Goal: Find specific page/section: Find specific page/section

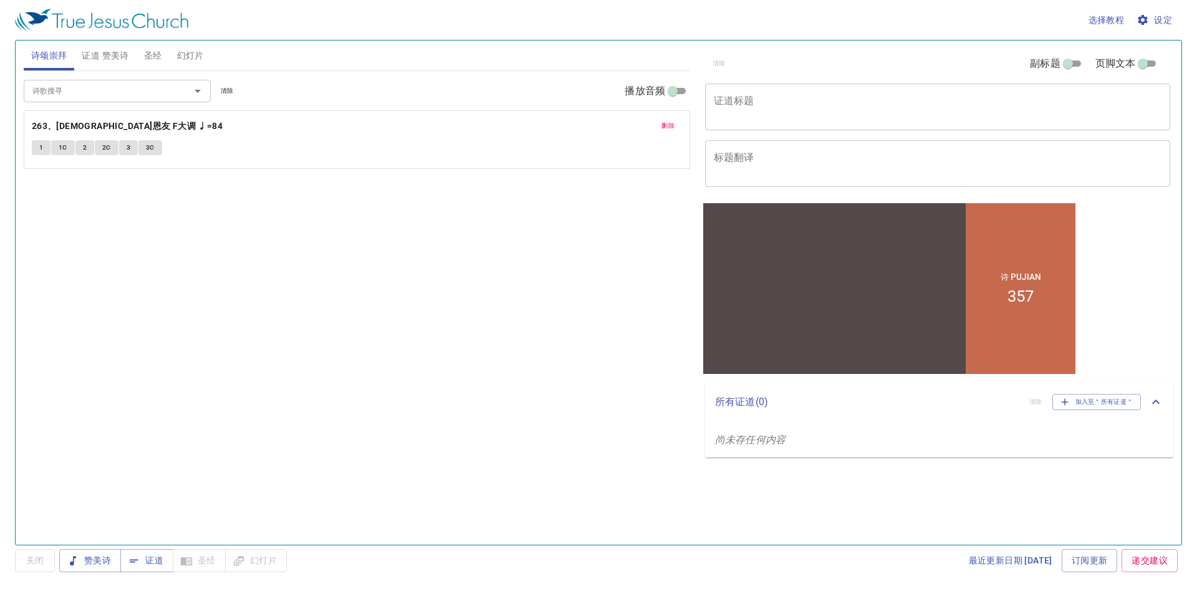
click at [98, 79] on div "诗歌搜寻 诗歌搜寻 清除 播放音频" at bounding box center [357, 91] width 666 height 40
click at [233, 93] on span "清除" at bounding box center [227, 90] width 13 height 11
click at [187, 91] on div at bounding box center [189, 90] width 32 height 17
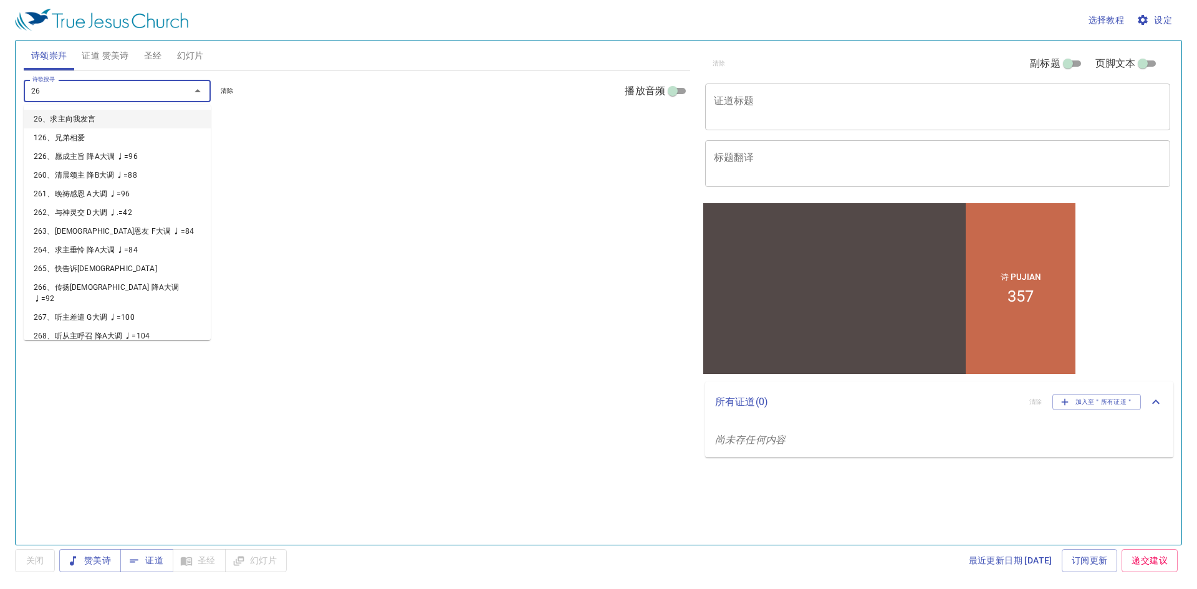
type input "264"
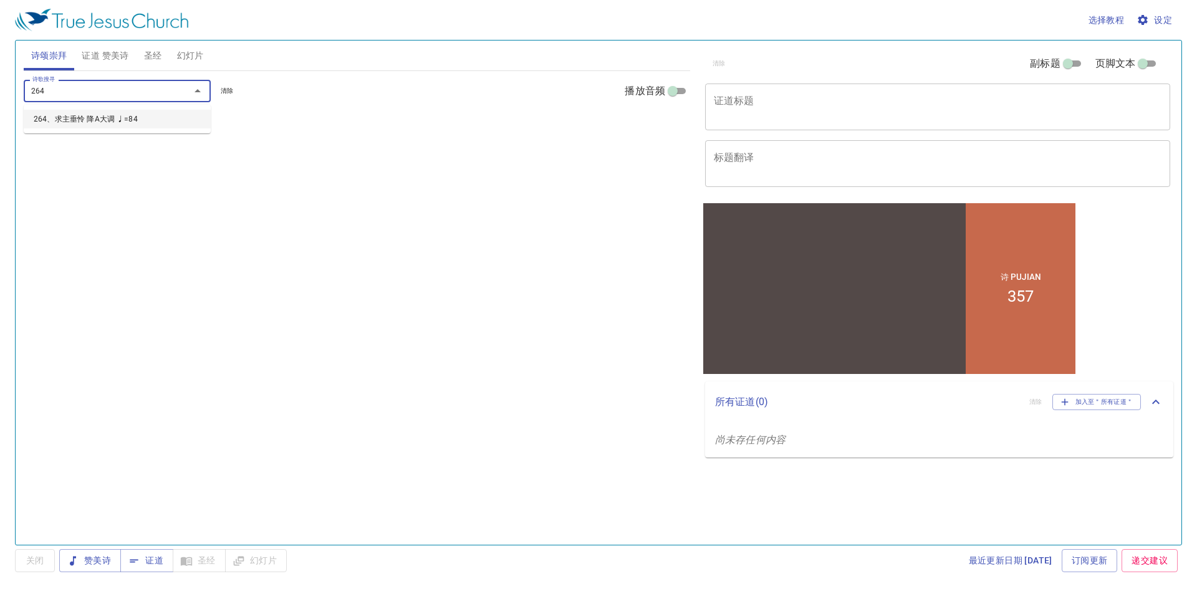
click at [107, 118] on li "264、求主垂怜 降A大调 ♩=84" at bounding box center [117, 119] width 187 height 19
click at [104, 127] on b "264、求主垂怜 降A大调 ♩=84" at bounding box center [93, 126] width 122 height 16
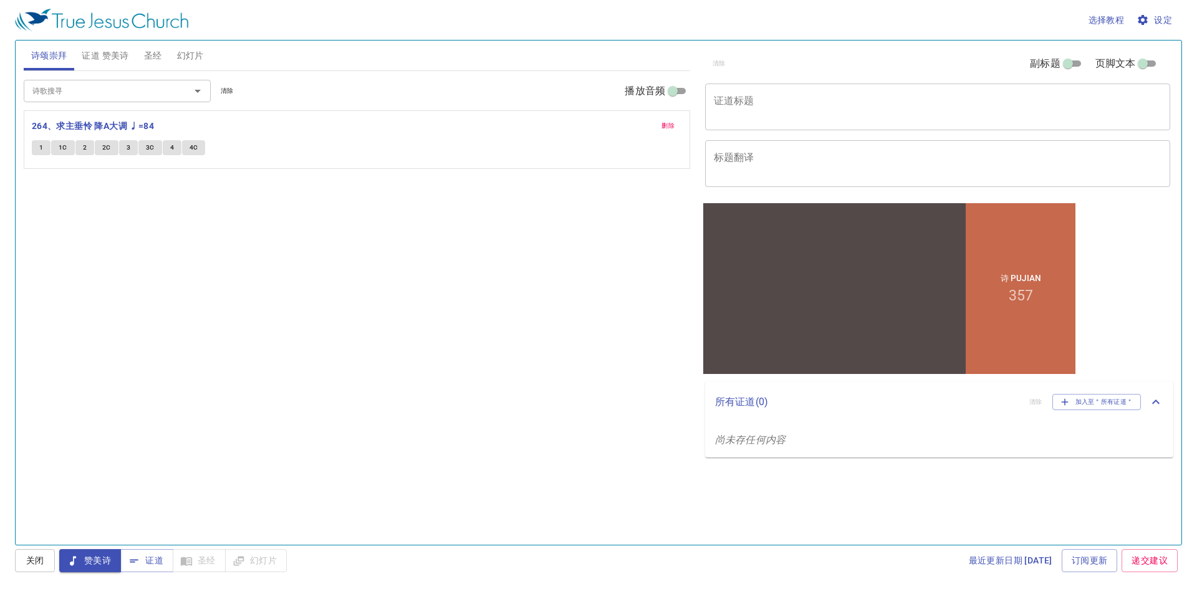
click at [1033, 241] on div "诗 Pujian 357" at bounding box center [1021, 288] width 110 height 171
click at [46, 146] on button "1" at bounding box center [41, 147] width 19 height 15
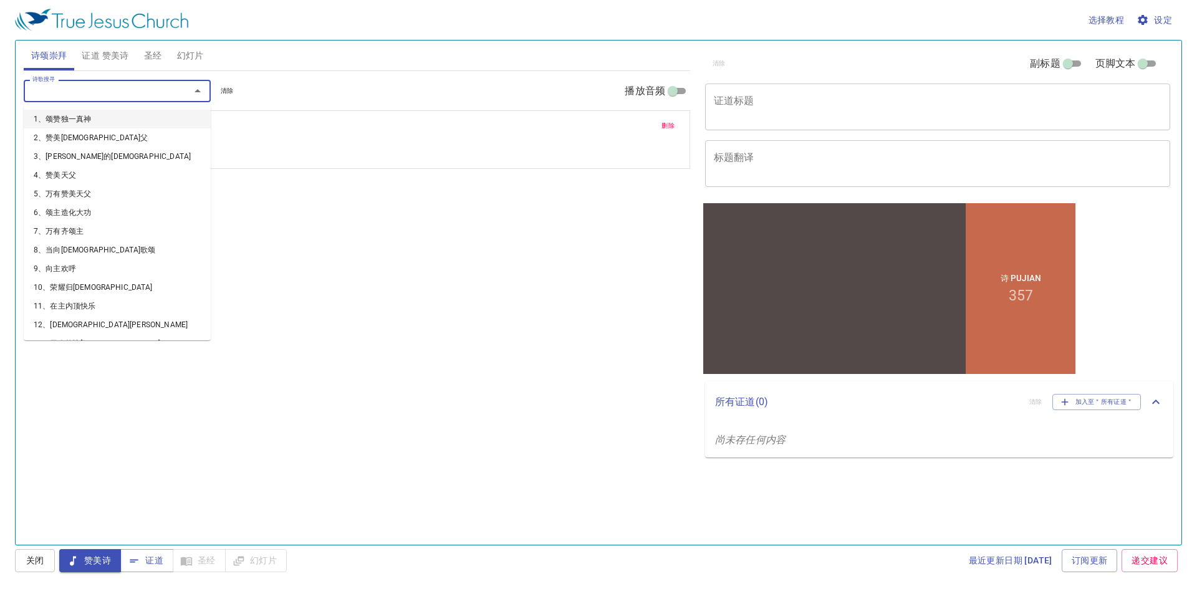
click at [80, 97] on input "诗歌搜寻" at bounding box center [98, 91] width 143 height 14
click at [75, 118] on li "1、颂赞独一真神" at bounding box center [117, 119] width 187 height 19
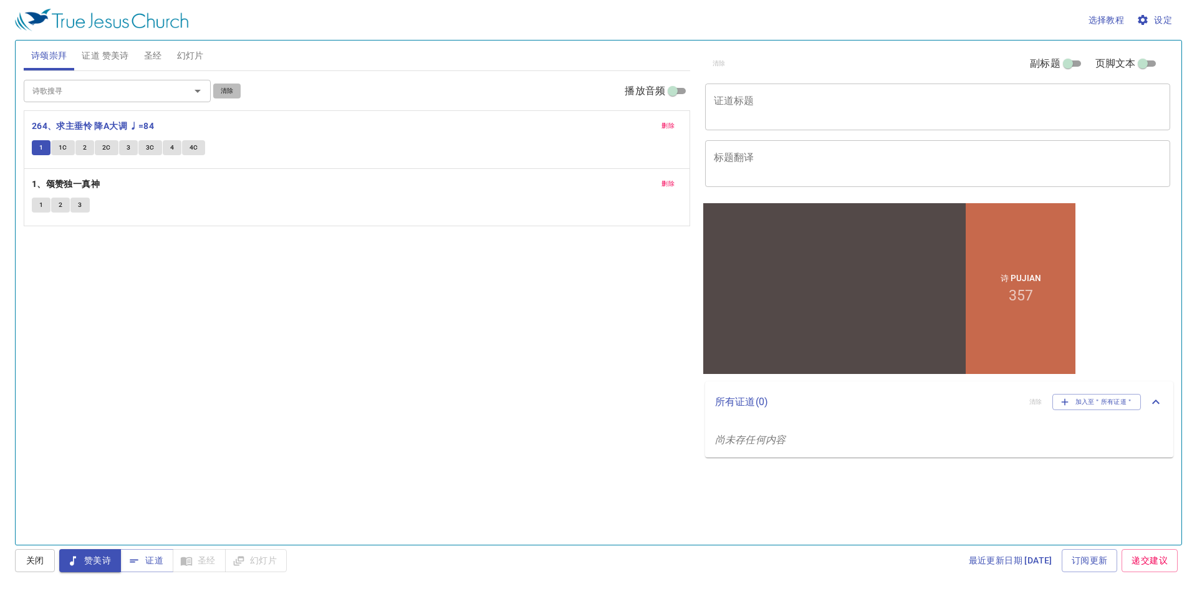
click at [236, 89] on button "清除" at bounding box center [227, 91] width 28 height 15
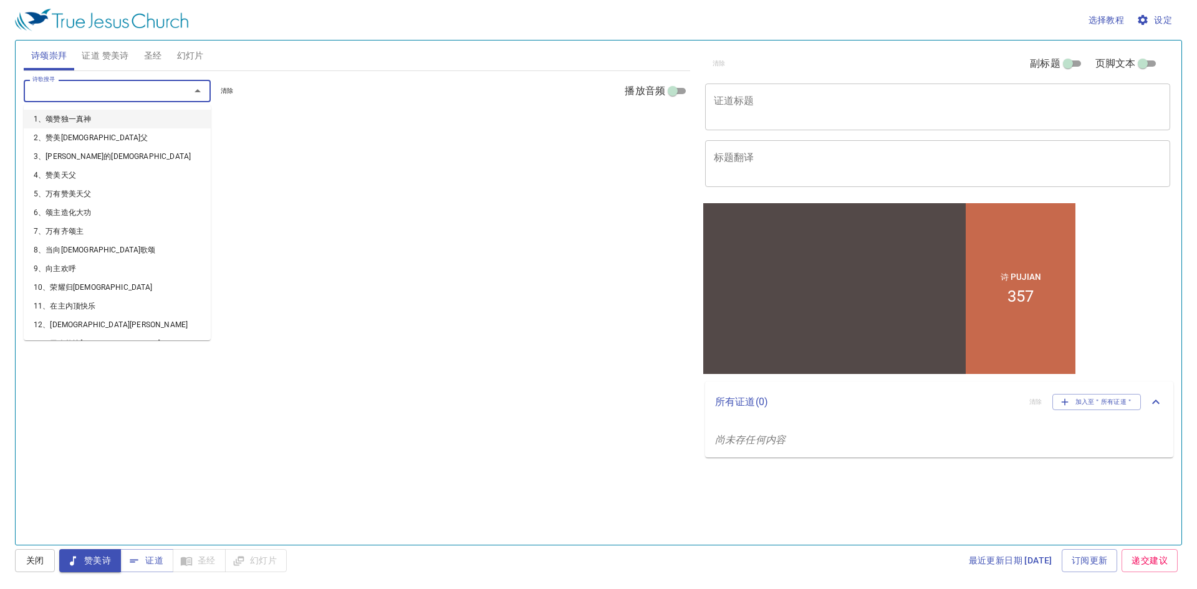
drag, startPoint x: 119, startPoint y: 94, endPoint x: 126, endPoint y: 94, distance: 6.9
click at [126, 94] on input "诗歌搜寻" at bounding box center [98, 91] width 143 height 14
click at [88, 115] on li "1、颂赞独一真神" at bounding box center [117, 119] width 187 height 19
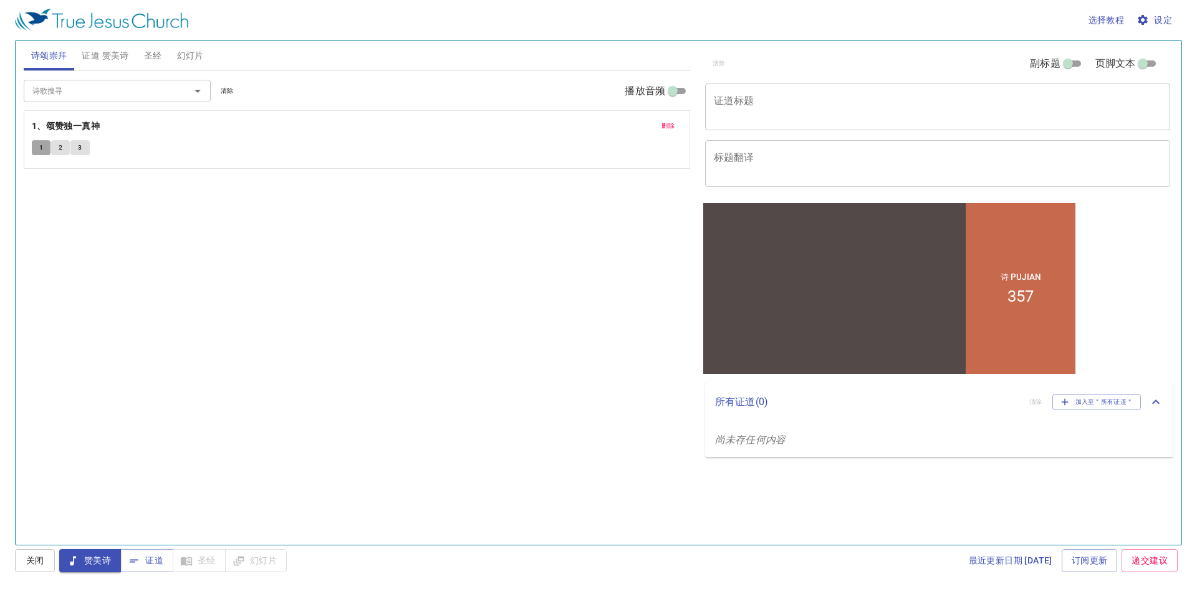
click at [40, 148] on span "1" at bounding box center [41, 147] width 4 height 11
click at [159, 56] on span "圣经" at bounding box center [153, 56] width 18 height 16
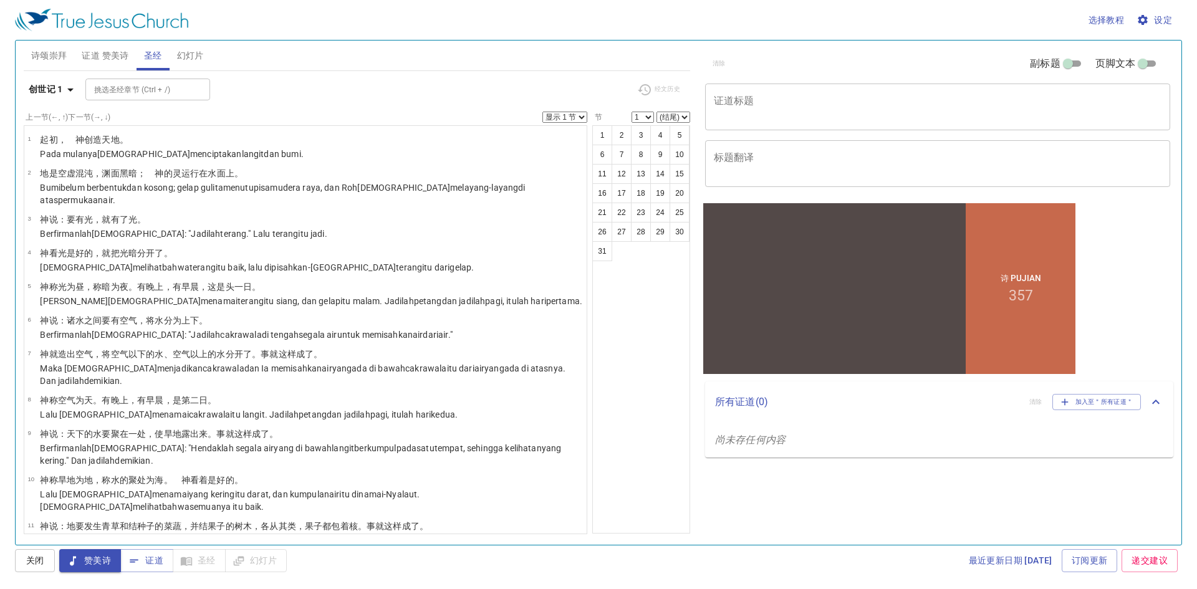
click at [158, 57] on span "圣经" at bounding box center [153, 56] width 18 height 16
click at [642, 137] on button "3" at bounding box center [641, 135] width 20 height 20
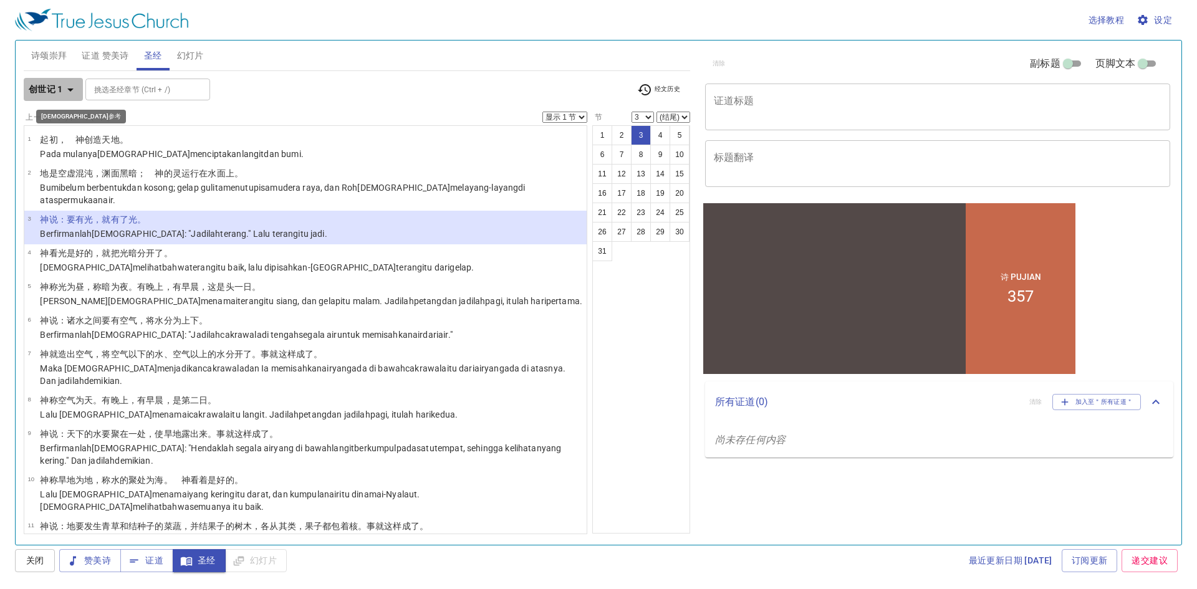
click at [75, 85] on icon "button" at bounding box center [70, 89] width 15 height 15
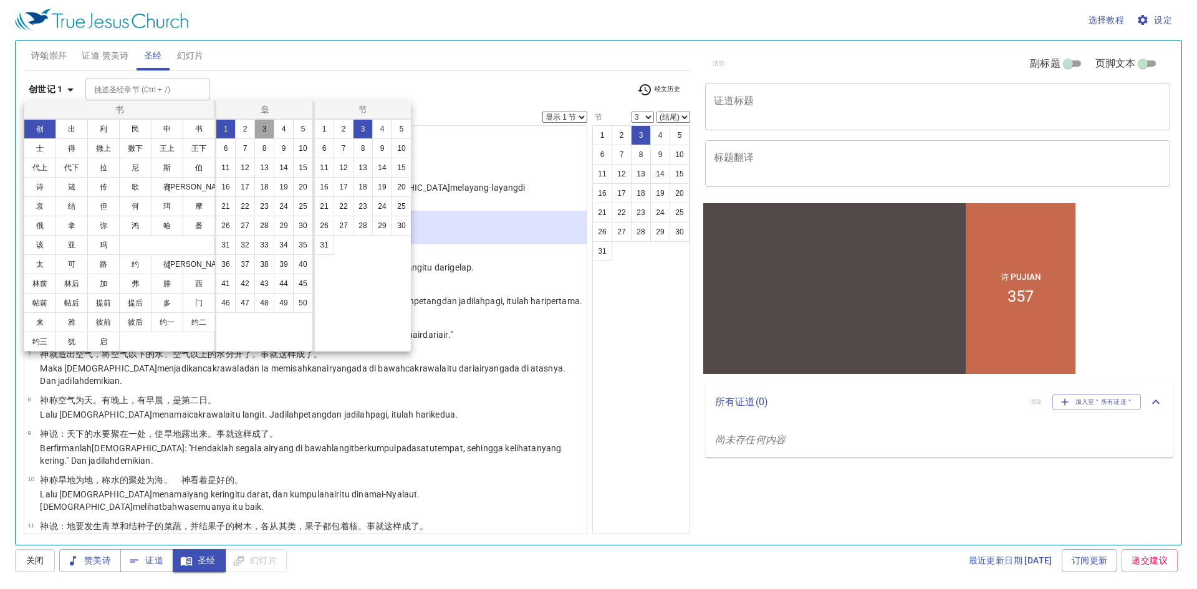
click at [262, 130] on button "3" at bounding box center [264, 129] width 20 height 20
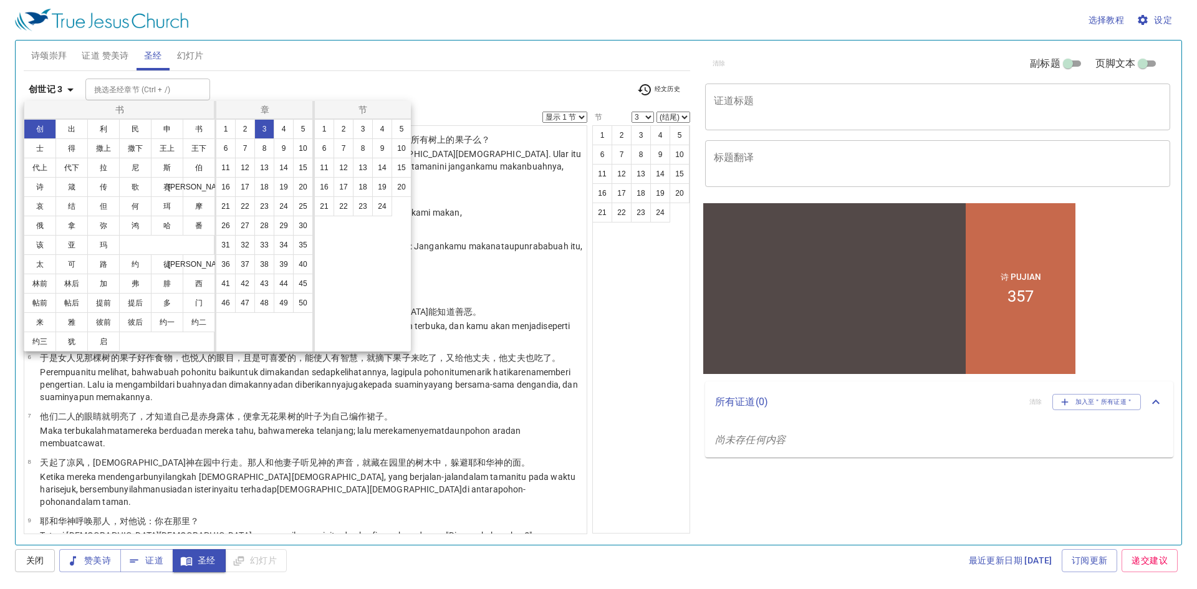
click at [603, 136] on div at bounding box center [598, 294] width 1197 height 589
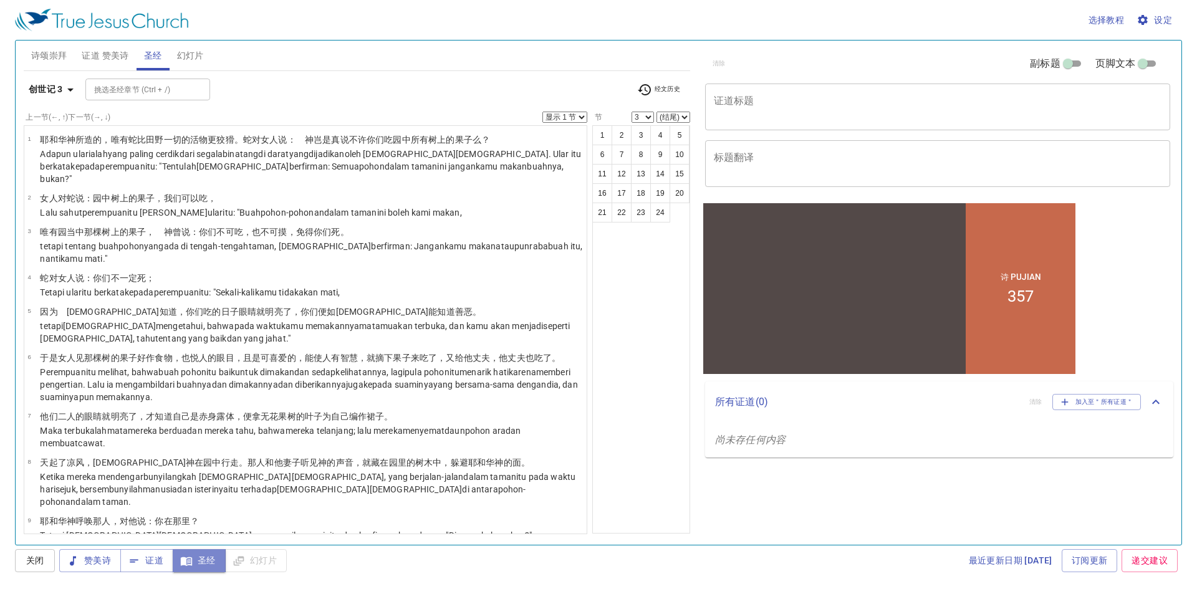
click at [206, 557] on span "圣经" at bounding box center [199, 561] width 33 height 16
click at [640, 132] on button "3" at bounding box center [641, 135] width 20 height 20
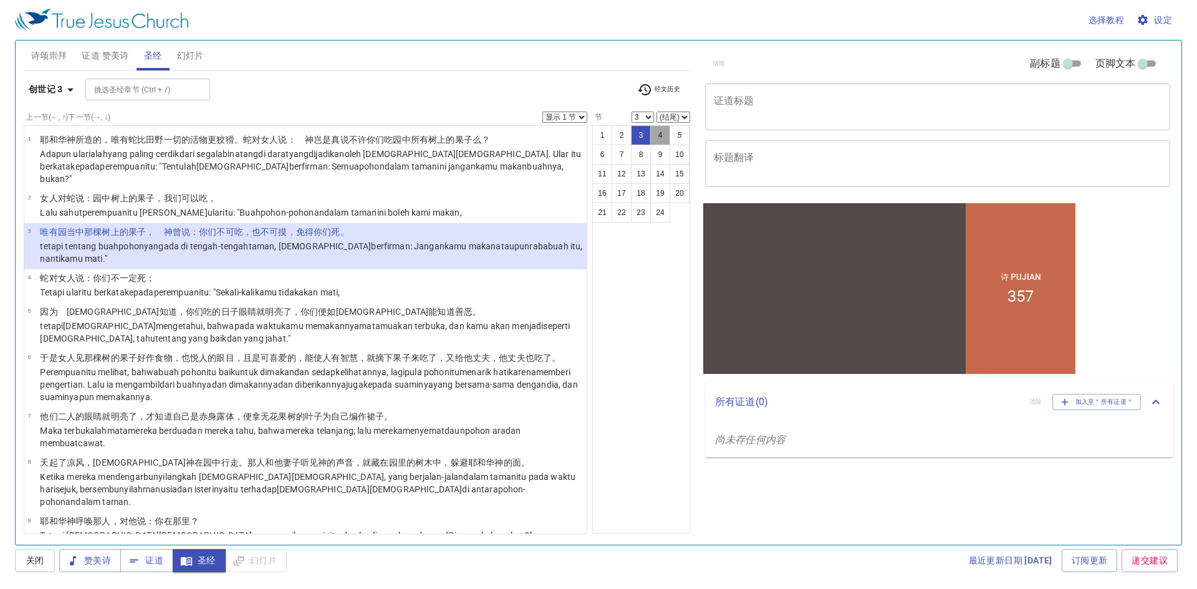
click at [662, 138] on button "4" at bounding box center [660, 135] width 20 height 20
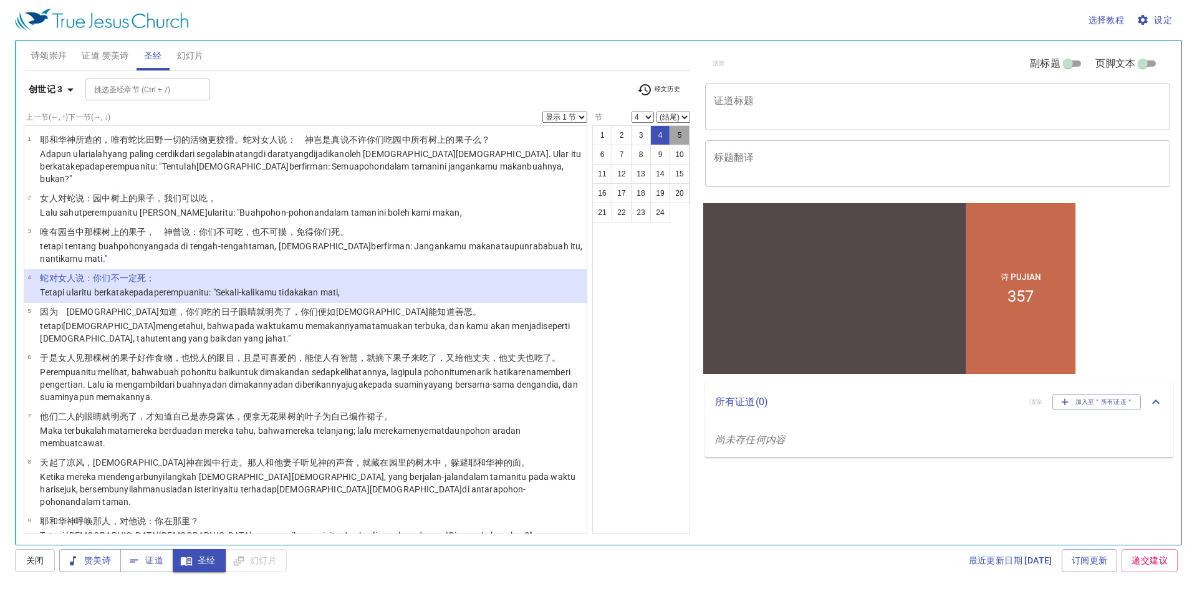
click at [681, 139] on button "5" at bounding box center [680, 135] width 20 height 20
select select "5"
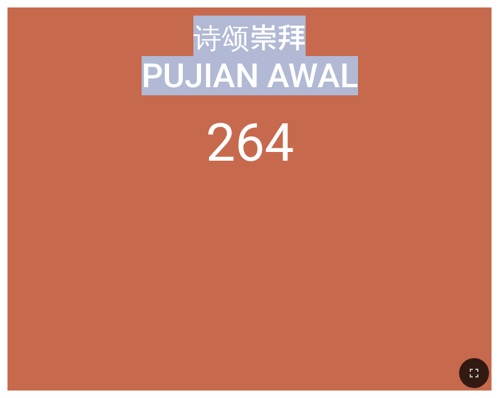
drag, startPoint x: 156, startPoint y: 257, endPoint x: 199, endPoint y: -537, distance: 795.4
click at [199, 0] on html "诗 Pujian 357 诗颂崇拜 诗颂崇拜 Pujian Awal Pujian Awal 264 264 264 求主垂怜 [DEMOGRAPHIC_DA…" at bounding box center [249, 2] width 499 height 5
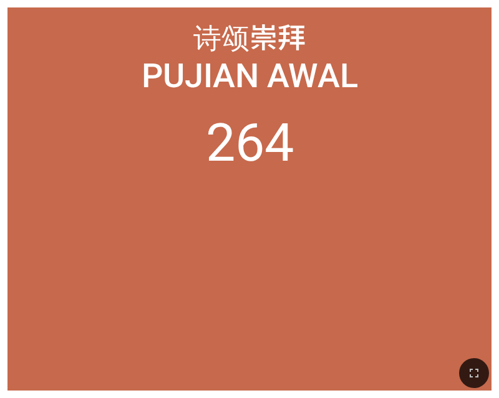
click at [488, 160] on div "诗颂崇拜 诗颂崇拜 Pujian Awal Pujian Awal 264" at bounding box center [249, 198] width 484 height 383
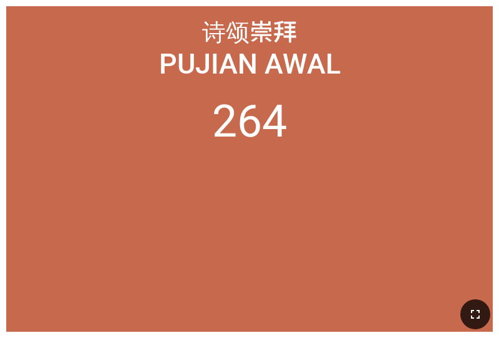
click at [475, 319] on icon "button" at bounding box center [475, 314] width 15 height 15
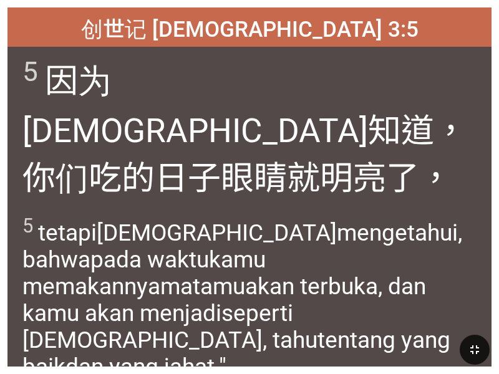
click at [468, 346] on icon "button" at bounding box center [474, 349] width 15 height 15
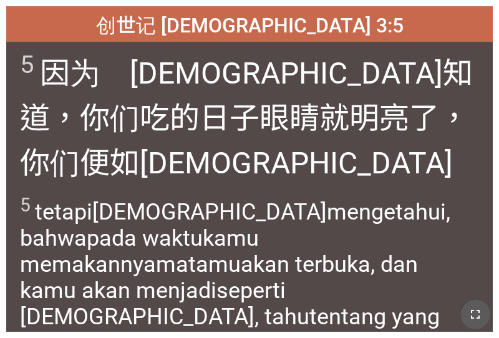
click at [475, 310] on icon "button" at bounding box center [475, 314] width 15 height 15
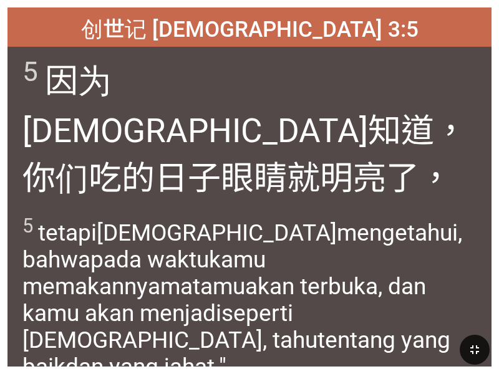
click at [423, 25] on div "创世记 [DEMOGRAPHIC_DATA] 3:5" at bounding box center [249, 26] width 484 height 39
click at [480, 353] on icon "button" at bounding box center [474, 349] width 15 height 15
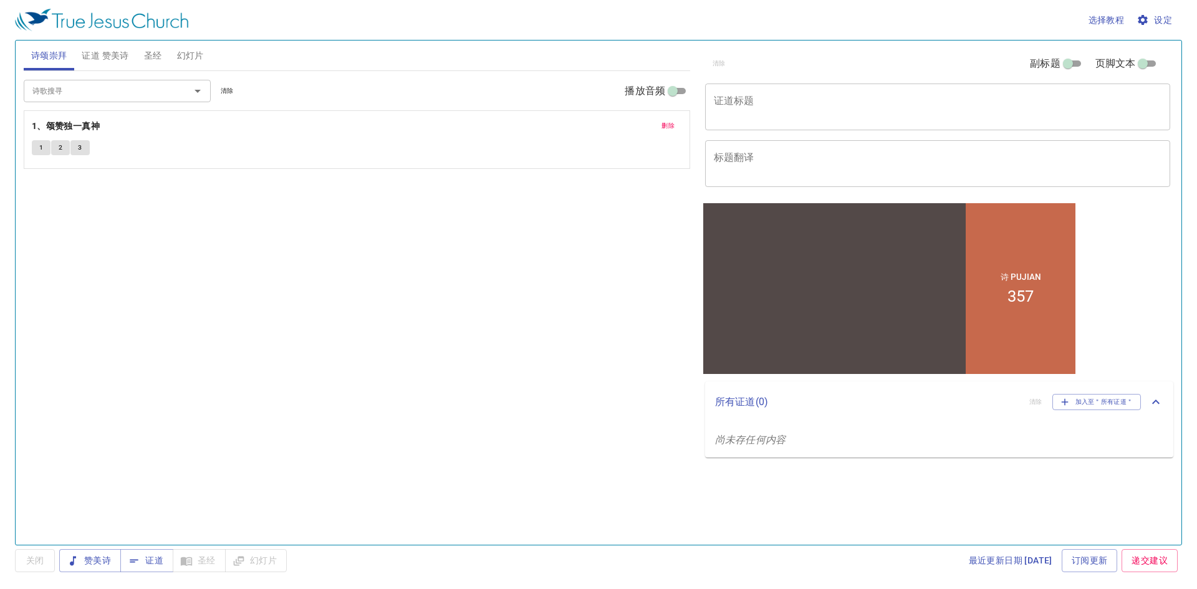
click at [156, 99] on div "诗歌搜寻" at bounding box center [117, 91] width 187 height 22
type input "264"
click at [229, 90] on span "清除" at bounding box center [227, 90] width 13 height 11
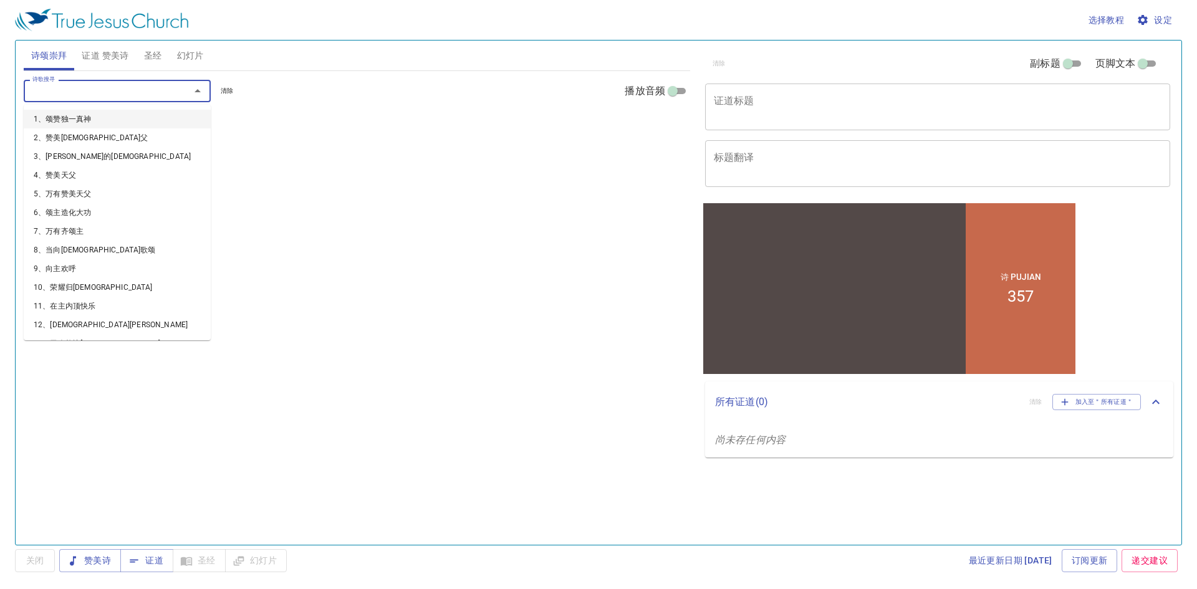
click at [113, 94] on input "诗歌搜寻" at bounding box center [98, 91] width 143 height 14
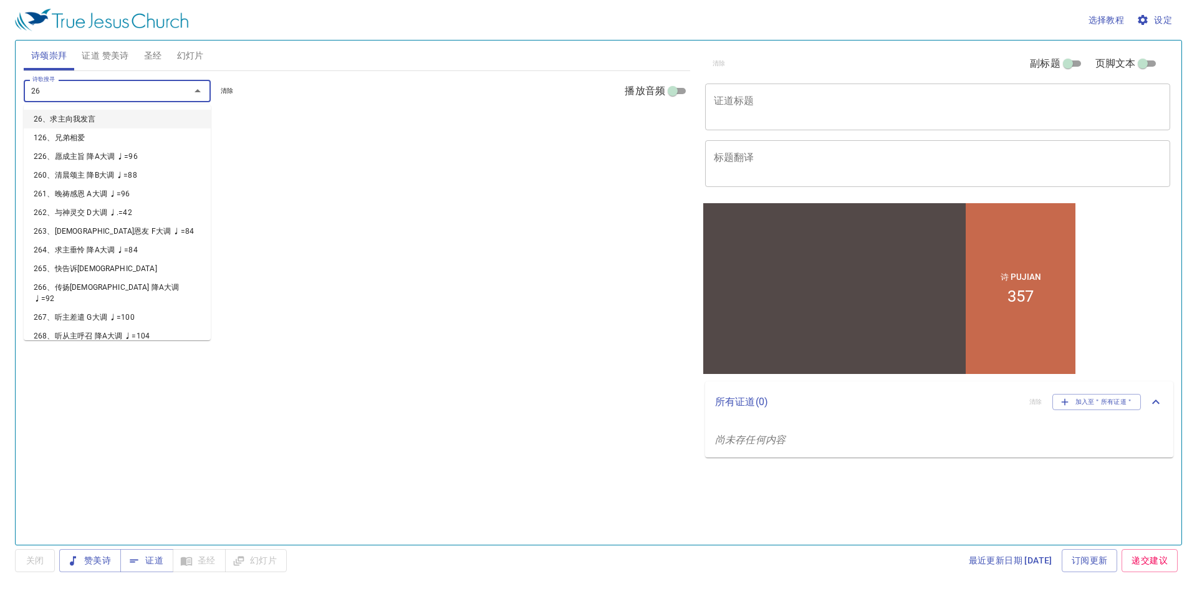
type input "264"
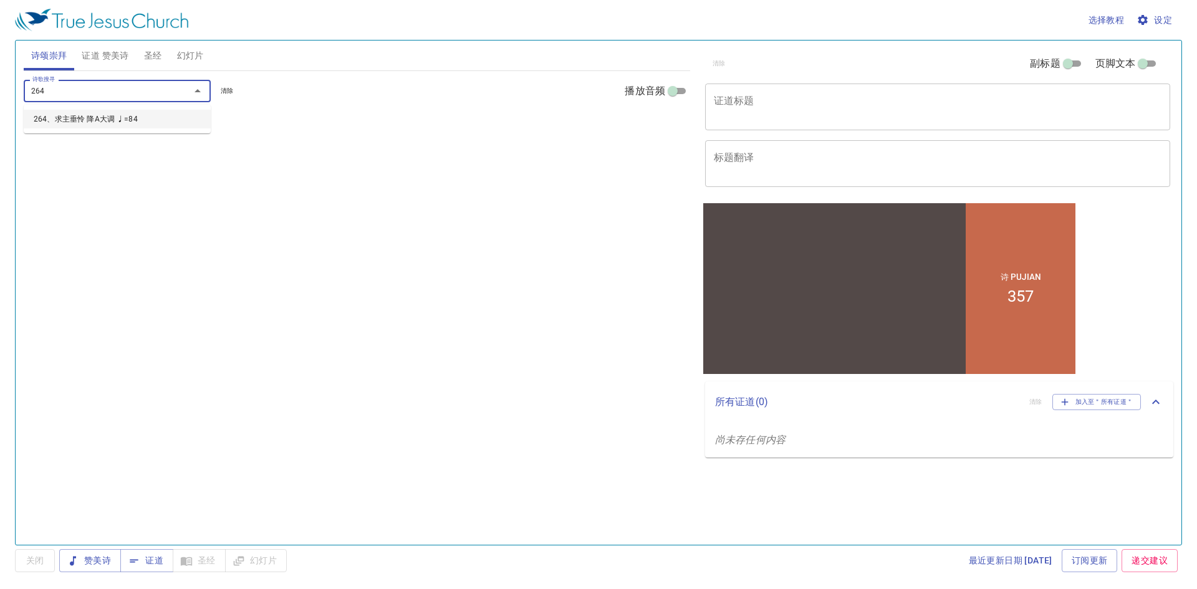
click at [111, 115] on li "264、求主垂怜 降A大调 ♩=84" at bounding box center [117, 119] width 187 height 19
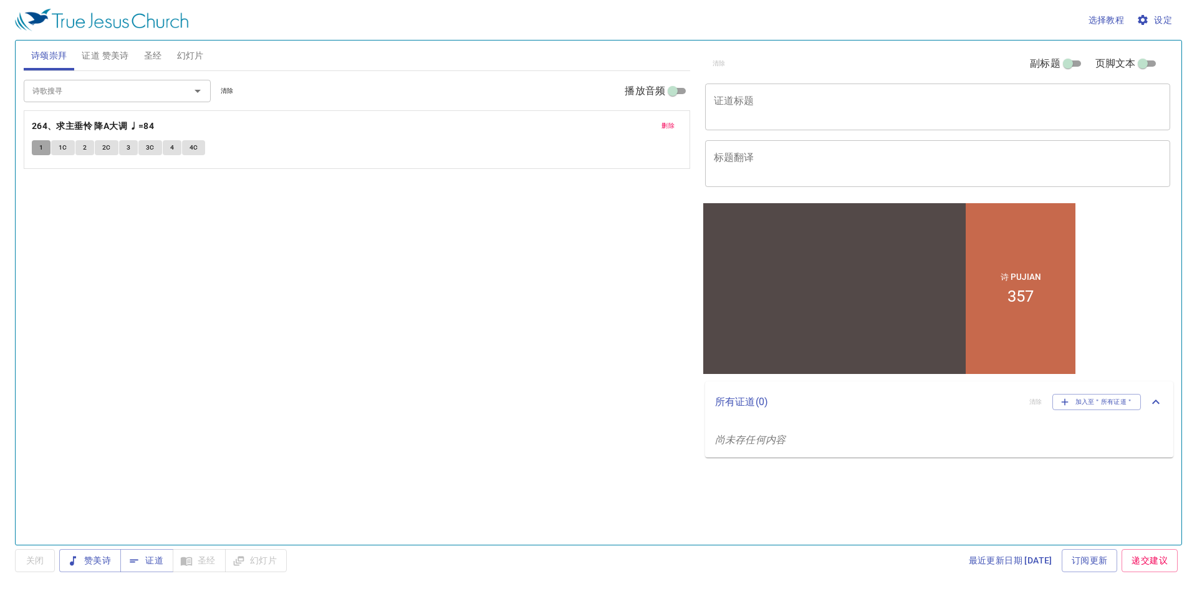
click at [39, 151] on span "1" at bounding box center [41, 147] width 4 height 11
click at [92, 562] on span "赞美诗" at bounding box center [90, 561] width 42 height 16
click at [92, 561] on span "赞美诗" at bounding box center [90, 561] width 42 height 16
click at [100, 88] on input "诗歌搜寻" at bounding box center [98, 91] width 143 height 14
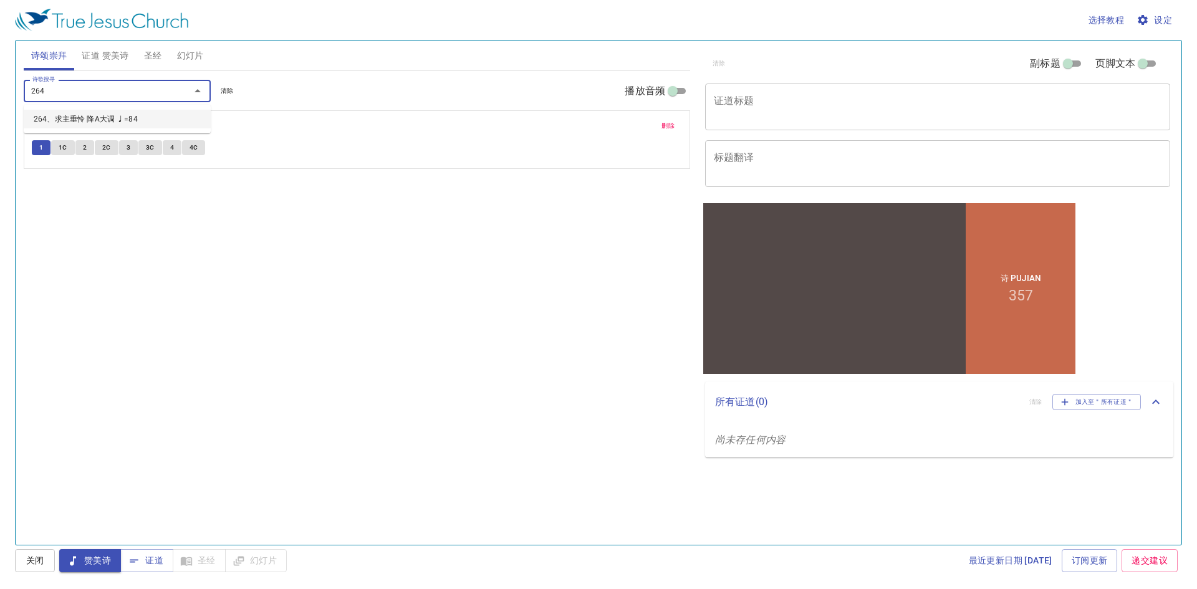
type input "264"
click at [39, 148] on span "1" at bounding box center [41, 147] width 4 height 11
click at [70, 95] on input "诗歌搜寻" at bounding box center [98, 91] width 143 height 14
type input "264"
click at [110, 54] on span "证道 赞美诗" at bounding box center [105, 56] width 47 height 16
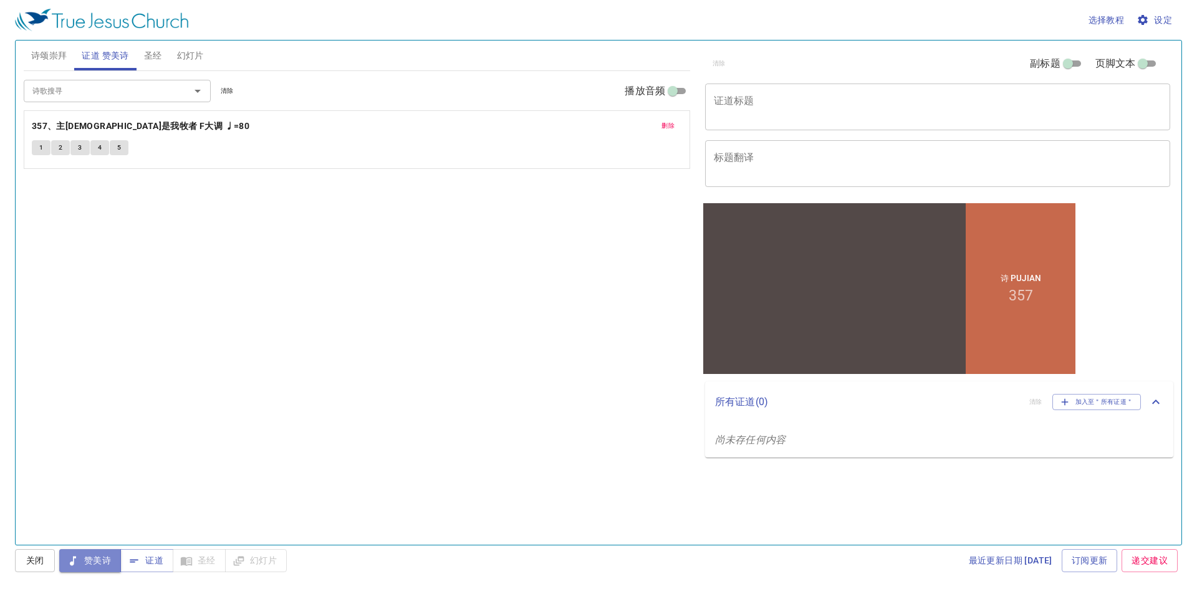
click at [87, 557] on span "赞美诗" at bounding box center [90, 561] width 42 height 16
drag, startPoint x: 37, startPoint y: 144, endPoint x: 39, endPoint y: 151, distance: 7.0
click at [37, 146] on button "1" at bounding box center [41, 147] width 19 height 15
click at [126, 55] on span "证道 赞美诗" at bounding box center [105, 56] width 47 height 16
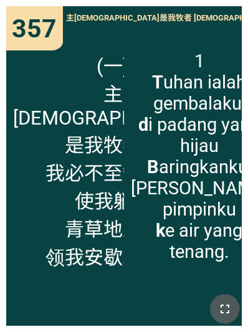
click at [230, 313] on icon "button" at bounding box center [225, 309] width 15 height 15
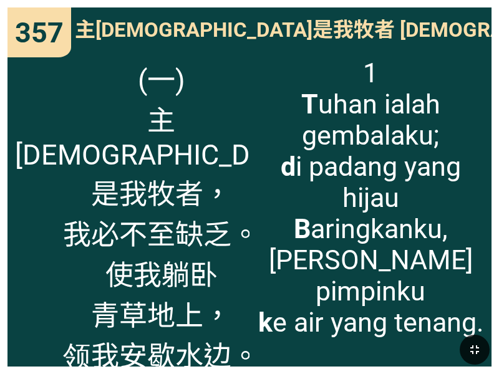
click at [482, 345] on button "button" at bounding box center [474, 350] width 30 height 30
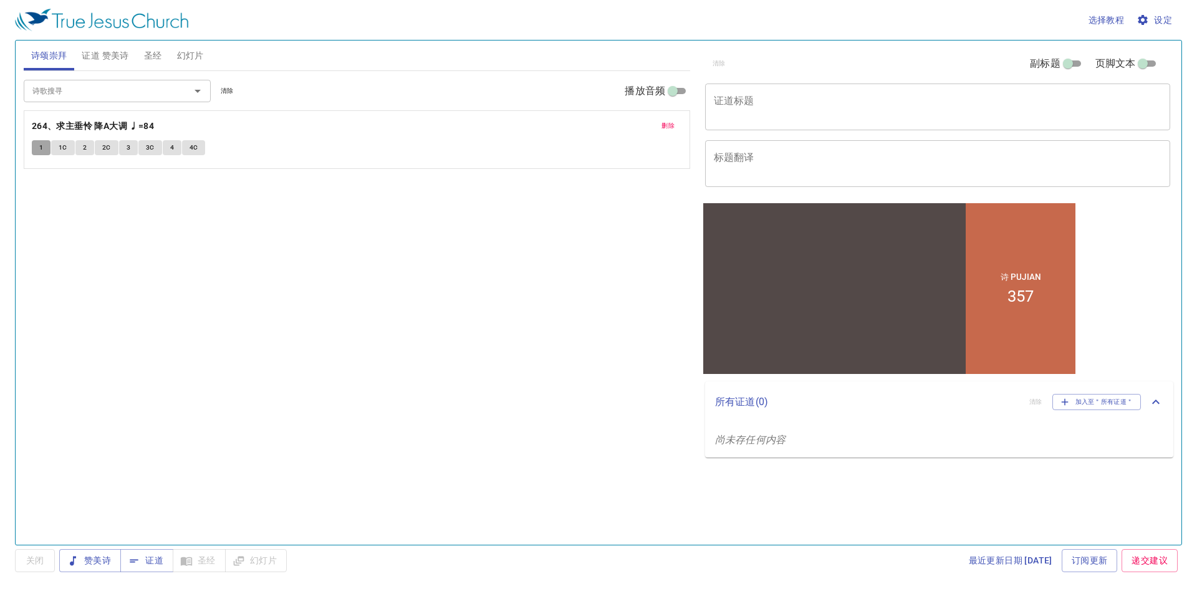
click at [37, 153] on button "1" at bounding box center [41, 147] width 19 height 15
click at [59, 148] on span "1C" at bounding box center [63, 147] width 9 height 11
click at [87, 152] on button "2" at bounding box center [84, 147] width 19 height 15
click at [108, 147] on span "2C" at bounding box center [106, 147] width 9 height 11
click at [129, 144] on span "3" at bounding box center [129, 147] width 4 height 11
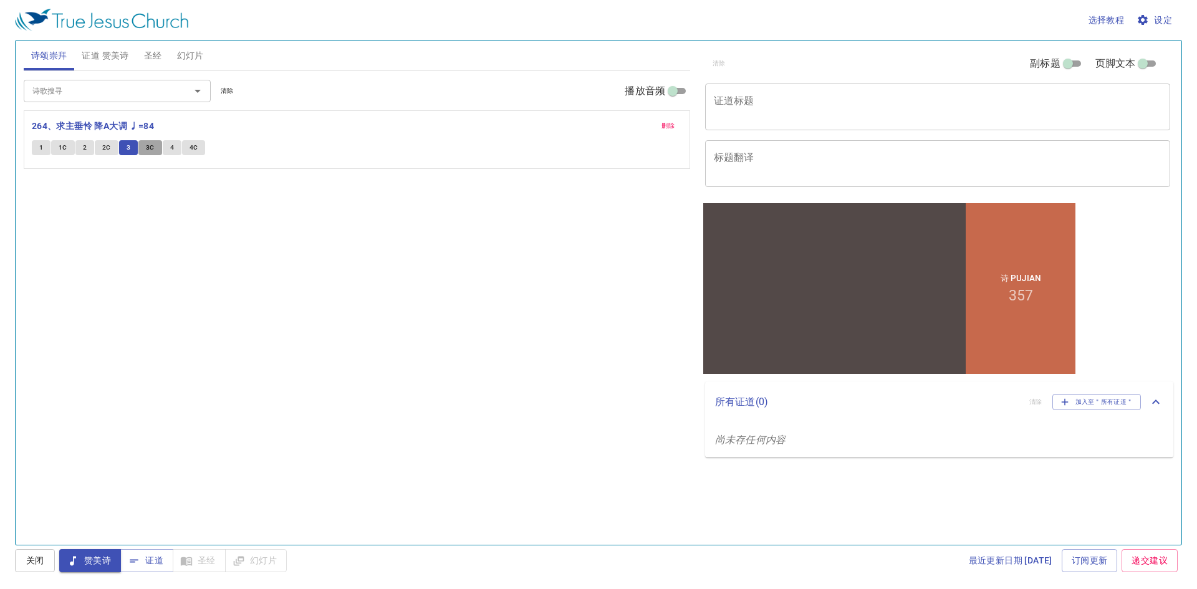
click at [148, 149] on span "3C" at bounding box center [150, 147] width 9 height 11
click at [171, 146] on span "4" at bounding box center [172, 147] width 4 height 11
click at [193, 146] on span "4C" at bounding box center [194, 147] width 9 height 11
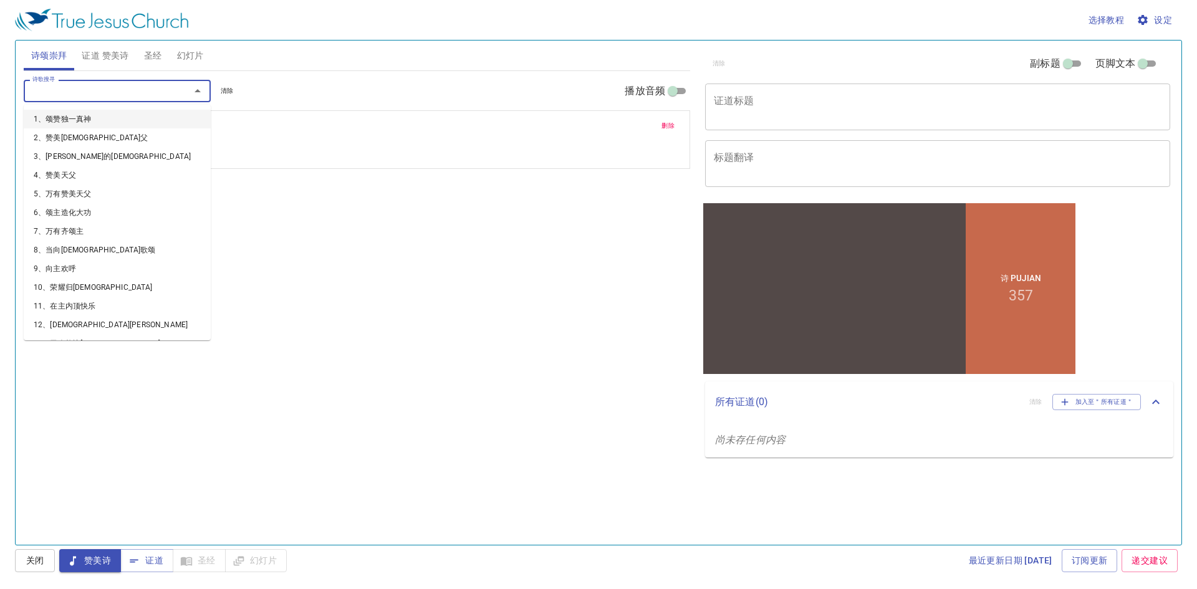
click at [148, 92] on input "诗歌搜寻" at bounding box center [98, 91] width 143 height 14
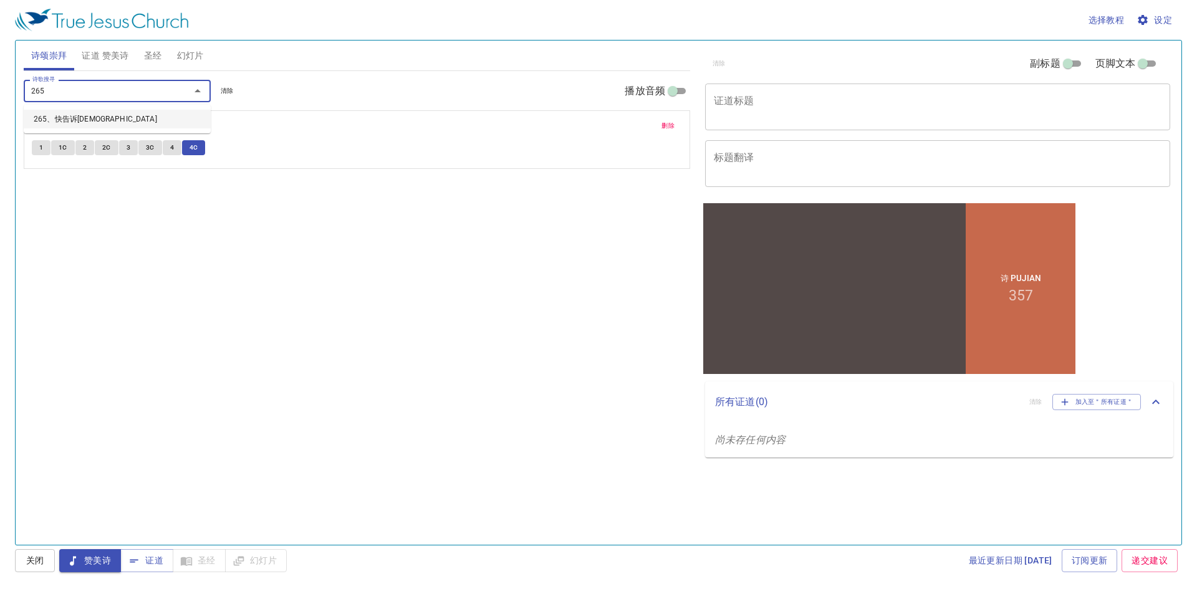
type input "265"
click at [42, 146] on span "1" at bounding box center [41, 147] width 4 height 11
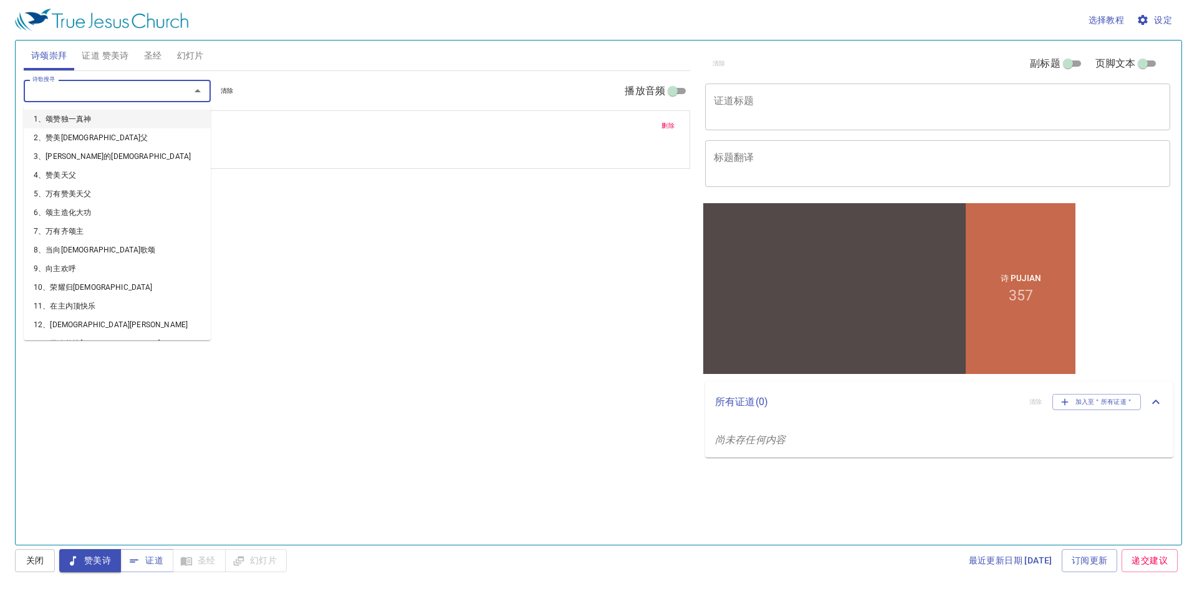
click at [54, 94] on input "诗歌搜寻" at bounding box center [98, 91] width 143 height 14
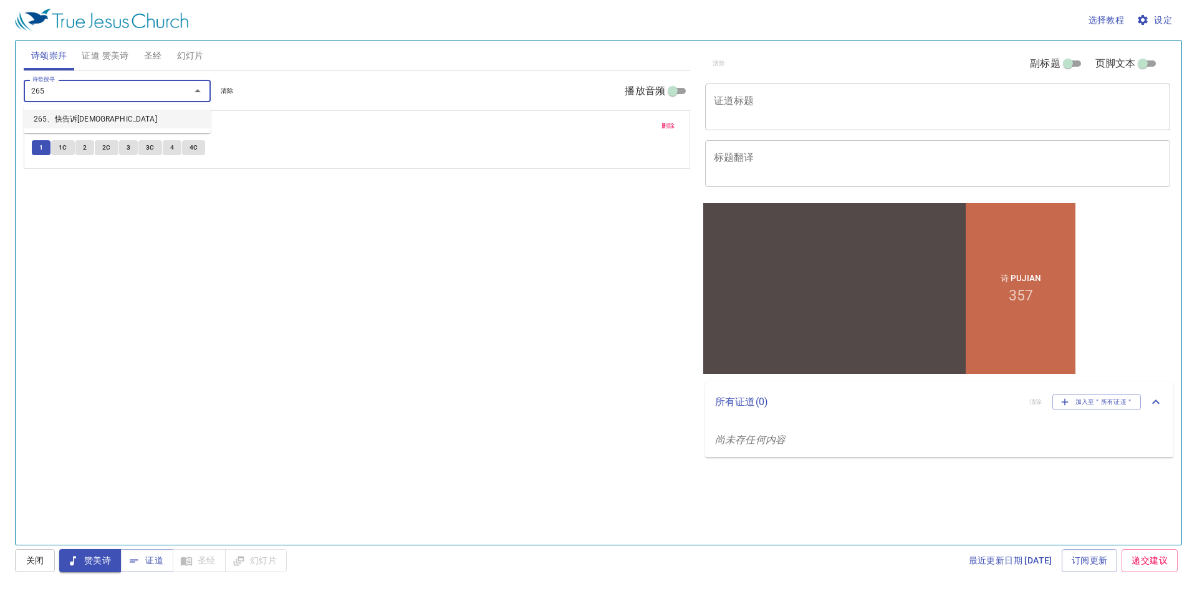
type input "265"
click at [228, 91] on span "清除" at bounding box center [227, 90] width 13 height 11
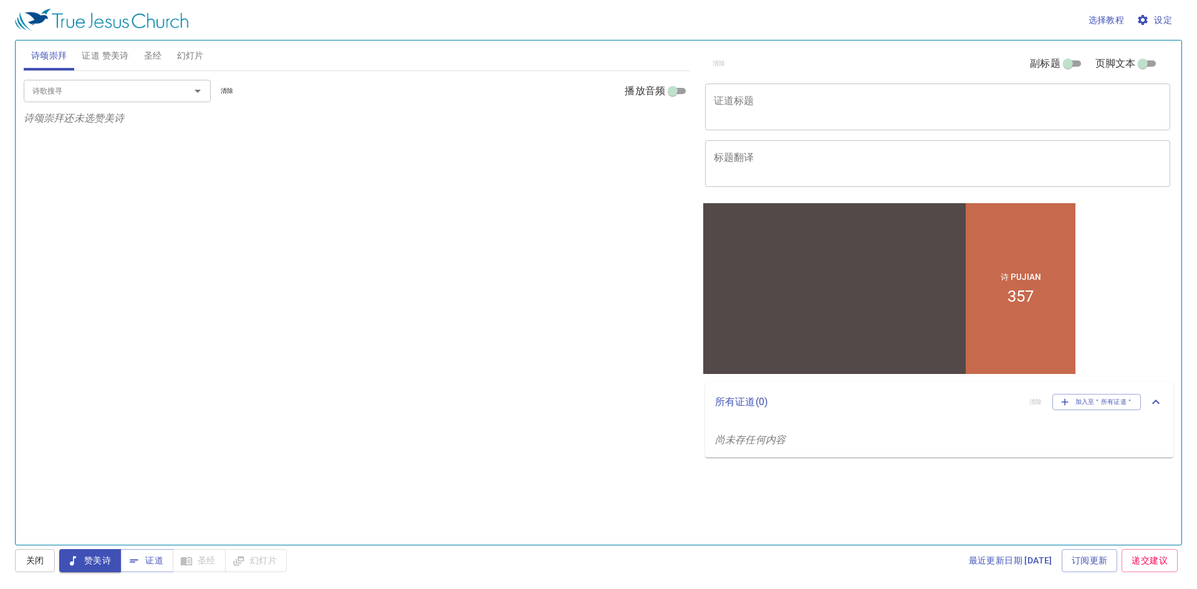
click at [143, 98] on div "诗歌搜寻" at bounding box center [117, 91] width 187 height 22
click at [94, 94] on input "诗歌搜寻" at bounding box center [98, 91] width 143 height 14
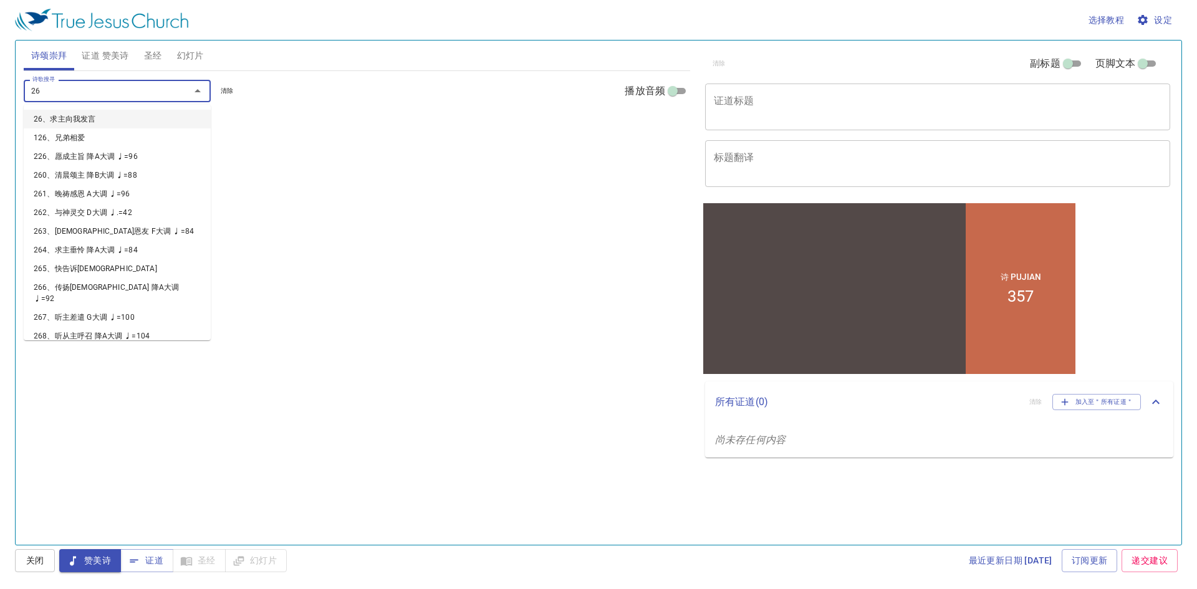
type input "265"
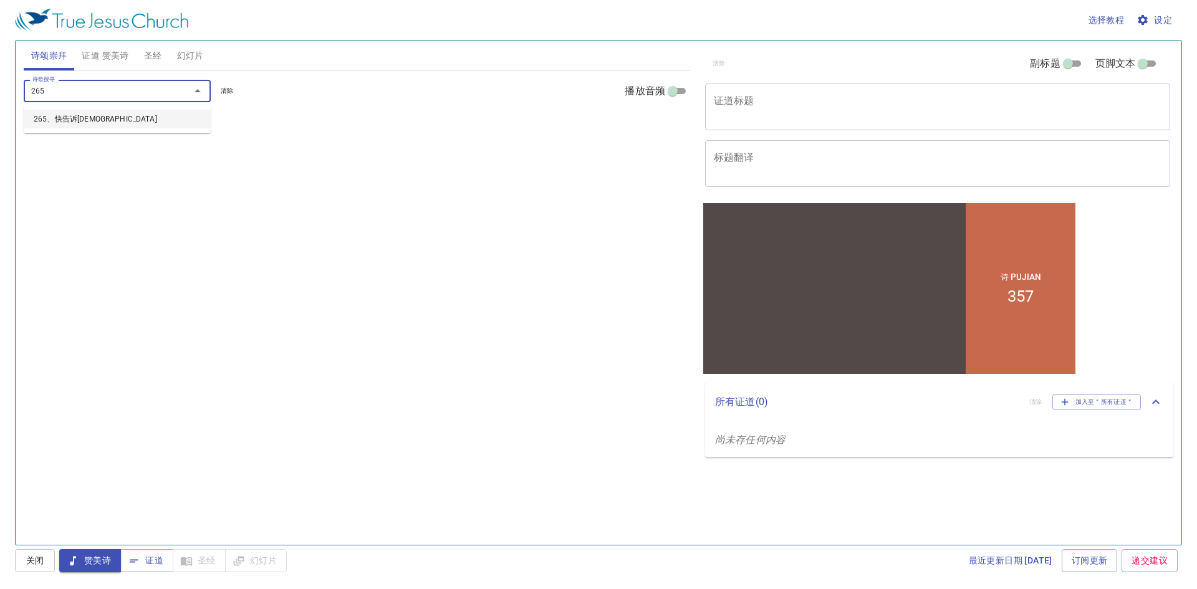
click at [173, 121] on li "265、快告诉耶稣" at bounding box center [117, 119] width 187 height 19
click at [163, 126] on p "265、快告诉耶稣" at bounding box center [357, 126] width 650 height 16
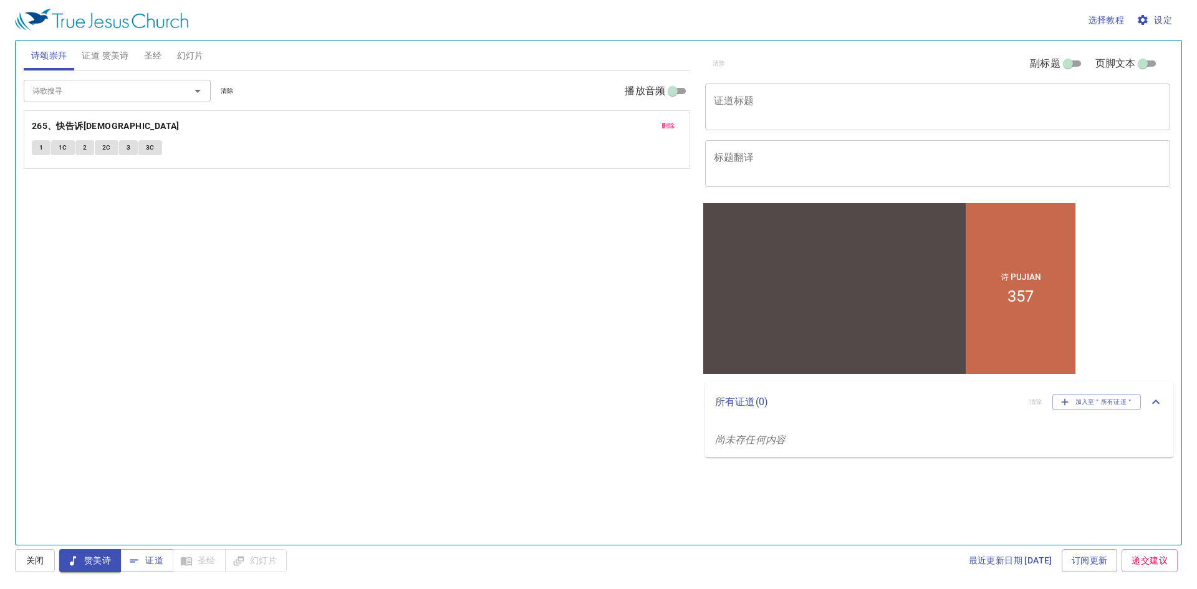
click at [37, 147] on button "1" at bounding box center [41, 147] width 19 height 15
click at [70, 146] on button "1C" at bounding box center [63, 147] width 24 height 15
click at [85, 150] on span "2" at bounding box center [85, 147] width 4 height 11
click at [107, 149] on span "2C" at bounding box center [106, 147] width 9 height 11
click at [123, 150] on button "3" at bounding box center [128, 147] width 19 height 15
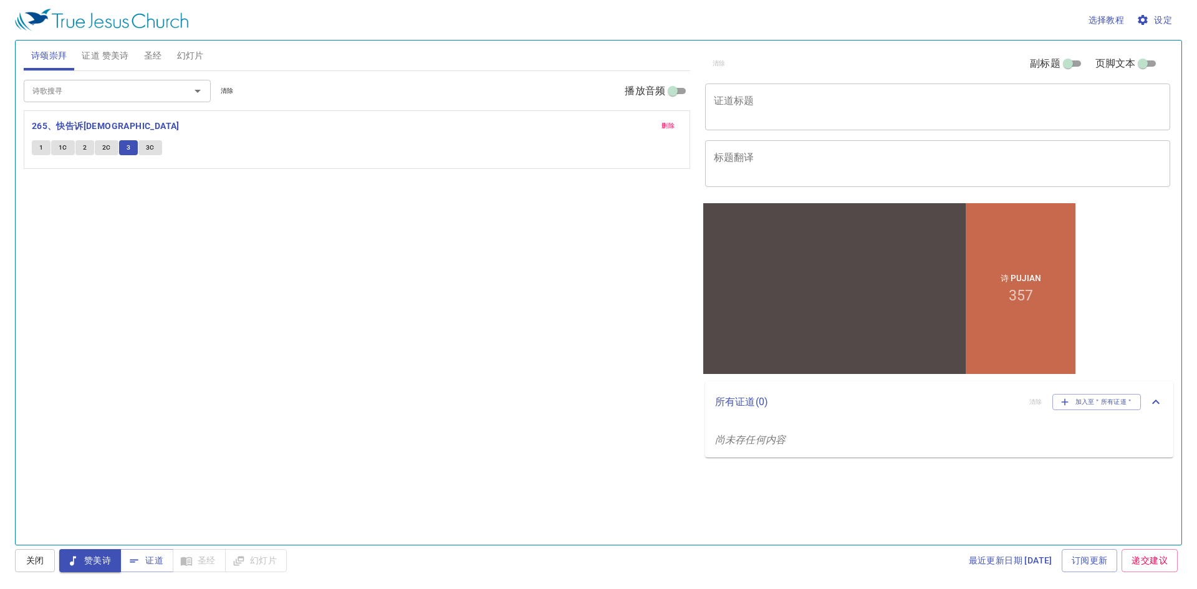
click at [148, 146] on span "3C" at bounding box center [150, 147] width 9 height 11
click at [219, 90] on button "清除" at bounding box center [227, 91] width 28 height 15
click at [175, 560] on div "赞美诗 证道 圣经 幻灯片" at bounding box center [173, 560] width 228 height 23
drag, startPoint x: 190, startPoint y: 561, endPoint x: 145, endPoint y: 563, distance: 45.5
click at [171, 562] on div "赞美诗 证道 圣经 幻灯片" at bounding box center [173, 560] width 228 height 23
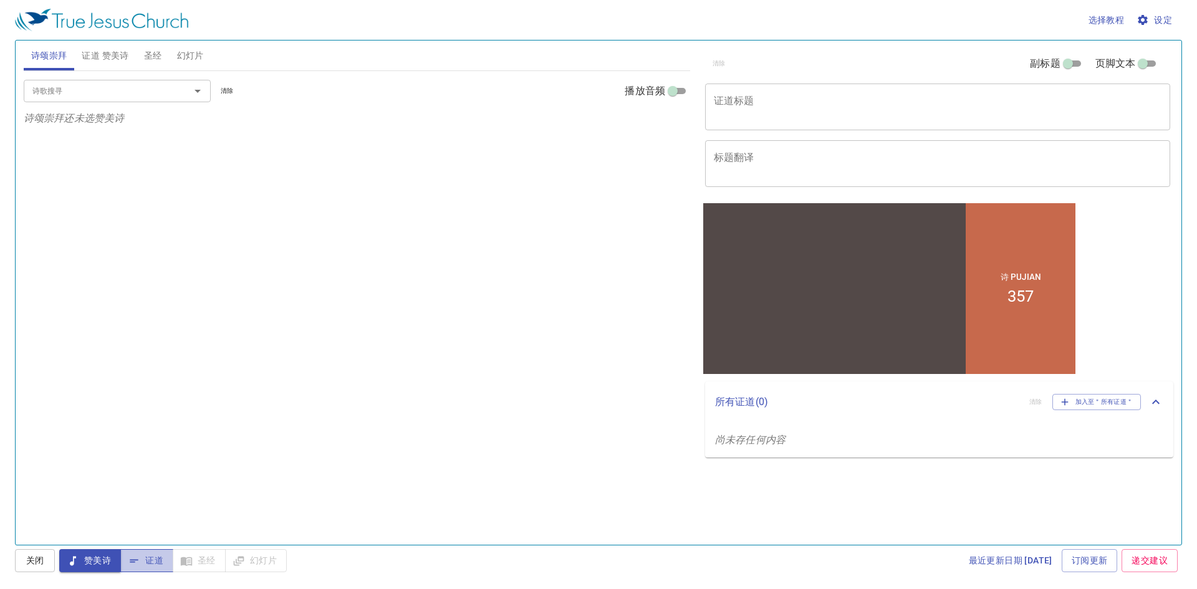
click at [140, 563] on icon "button" at bounding box center [134, 561] width 12 height 12
drag, startPoint x: 176, startPoint y: 561, endPoint x: 130, endPoint y: 561, distance: 46.8
click at [162, 561] on div "赞美诗 证道 圣经 幻灯片" at bounding box center [173, 560] width 228 height 23
click at [94, 559] on span "赞美诗" at bounding box center [90, 561] width 42 height 16
drag, startPoint x: 149, startPoint y: 569, endPoint x: 161, endPoint y: 563, distance: 13.9
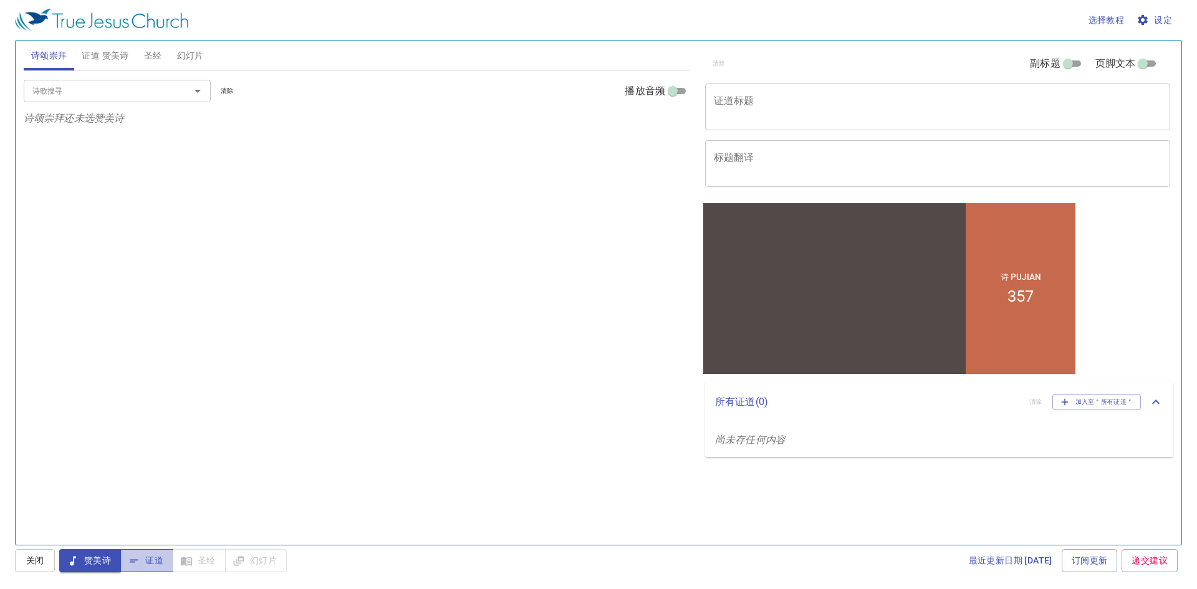
click at [155, 565] on button "证道" at bounding box center [146, 560] width 53 height 23
click at [191, 557] on div "赞美诗 证道 圣经 幻灯片" at bounding box center [173, 560] width 228 height 23
click at [191, 559] on div "赞美诗 证道 圣经 幻灯片" at bounding box center [173, 560] width 228 height 23
click at [193, 563] on div "赞美诗 证道 圣经 幻灯片" at bounding box center [173, 560] width 228 height 23
click at [195, 565] on div "赞美诗 证道 圣经 幻灯片" at bounding box center [173, 560] width 228 height 23
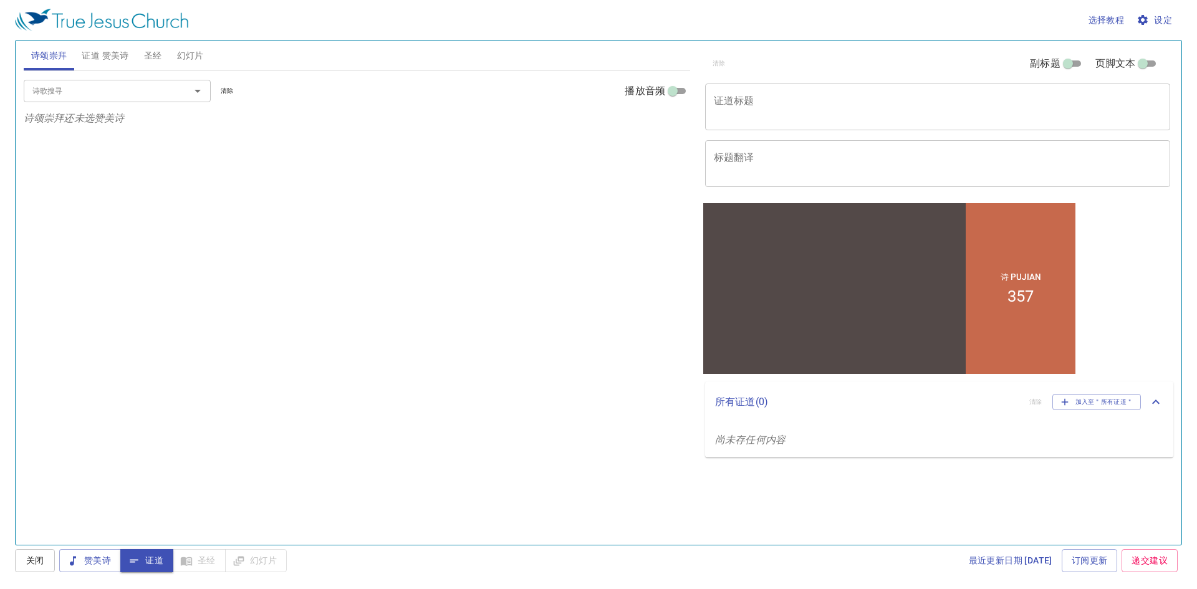
click at [204, 564] on div "赞美诗 证道 圣经 幻灯片" at bounding box center [173, 560] width 228 height 23
click at [205, 560] on div "赞美诗 证道 圣经 幻灯片" at bounding box center [173, 560] width 228 height 23
click at [158, 51] on span "圣经" at bounding box center [153, 56] width 18 height 16
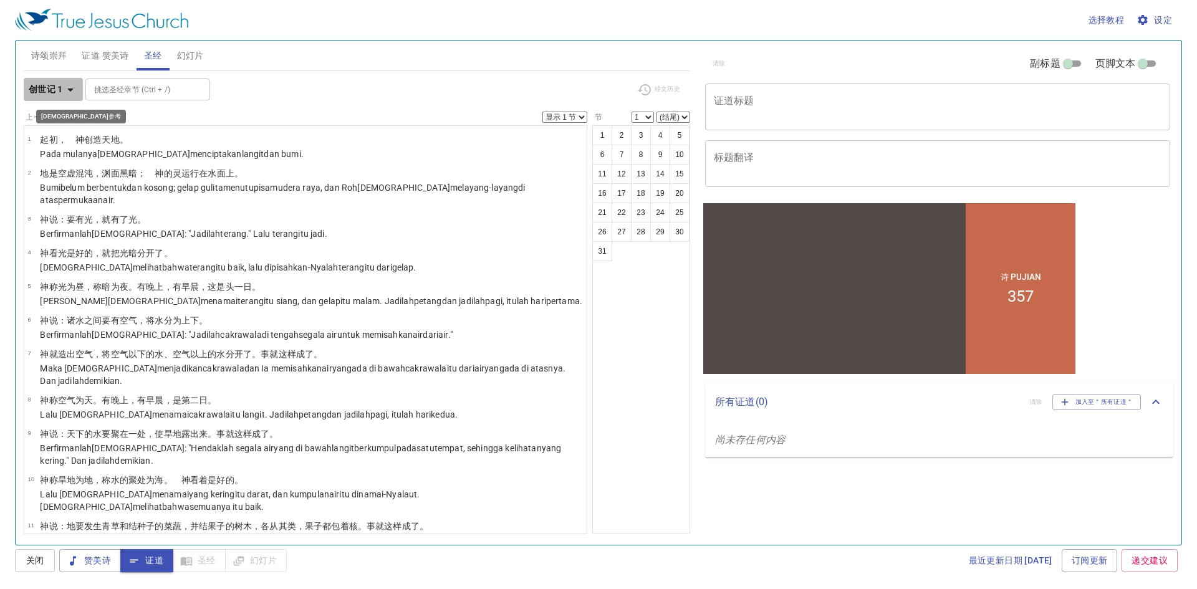
click at [70, 85] on icon "button" at bounding box center [70, 89] width 15 height 15
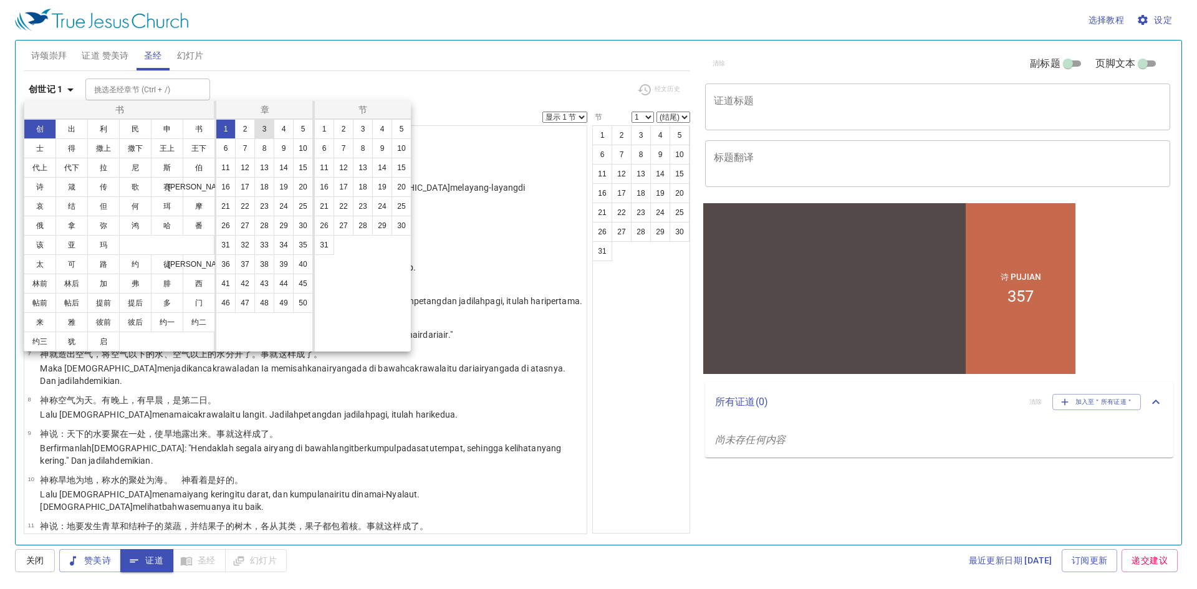
click at [262, 129] on button "3" at bounding box center [264, 129] width 20 height 20
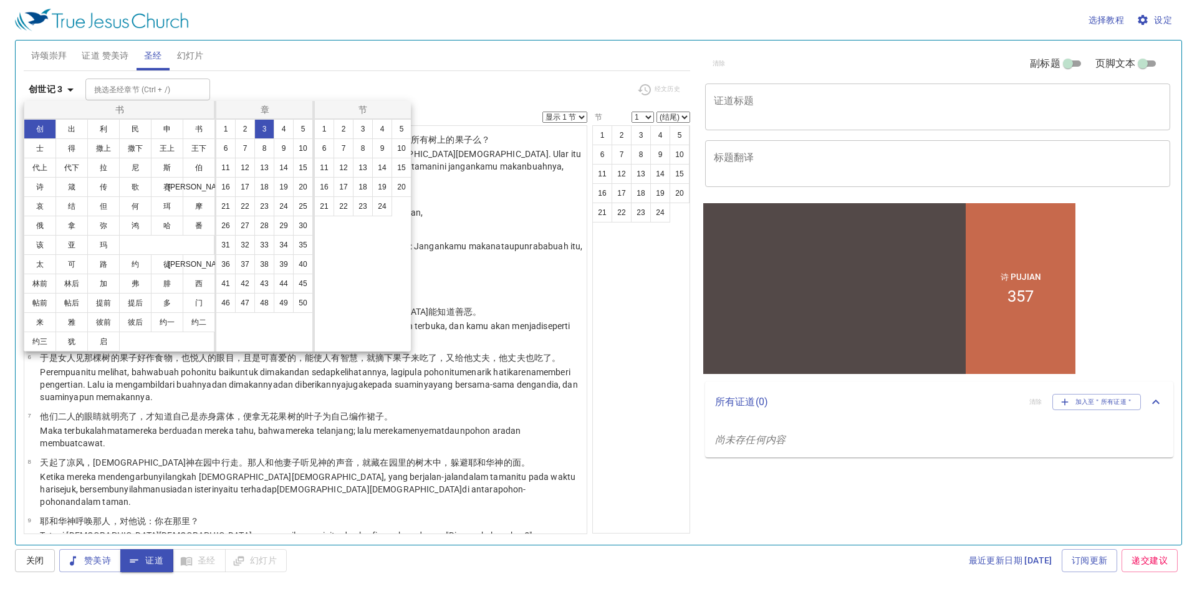
click at [600, 132] on div at bounding box center [598, 294] width 1197 height 589
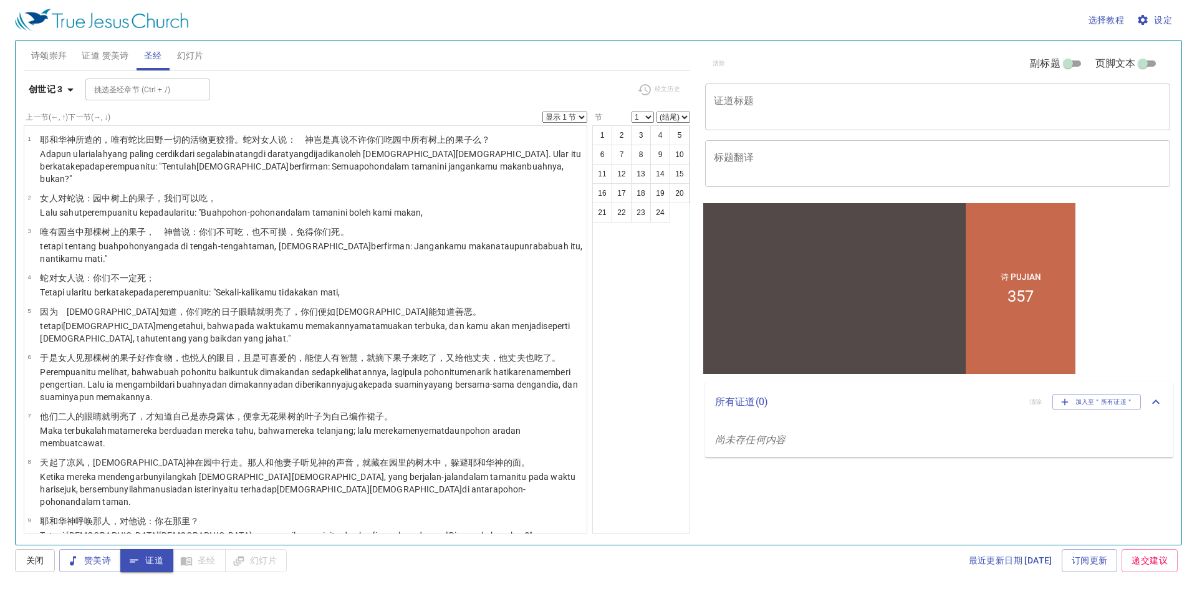
click at [187, 561] on div "赞美诗 证道 圣经 幻灯片" at bounding box center [173, 560] width 228 height 23
click at [153, 55] on span "圣经" at bounding box center [153, 56] width 18 height 16
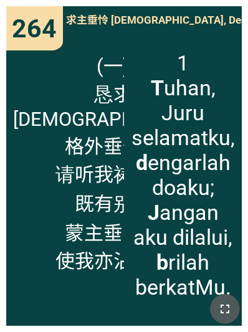
click at [220, 312] on icon "button" at bounding box center [225, 309] width 15 height 15
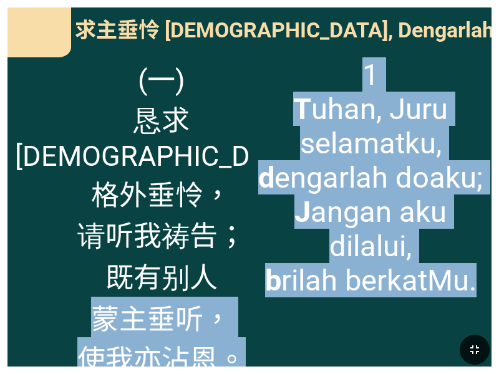
drag, startPoint x: 68, startPoint y: 296, endPoint x: 69, endPoint y: 339, distance: 43.0
click at [69, 0] on div "诗 Pujian 357 诗颂崇拜 诗颂崇拜 Pujian Awal Pujian Awal 求主垂怜 Tuhan, Dengarlah Doaku 求主垂怜…" at bounding box center [249, 0] width 499 height 0
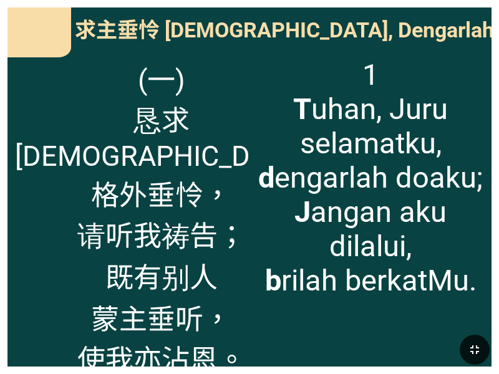
click at [36, 299] on div "(一) 恳求救主 格外垂怜， 请听我祷告； 既有别人 蒙主垂听， 使我亦沾恩。" at bounding box center [128, 208] width 242 height 317
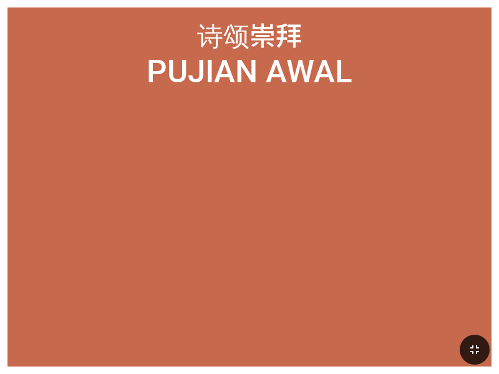
drag, startPoint x: 52, startPoint y: 339, endPoint x: 164, endPoint y: 371, distance: 116.8
click at [114, 368] on div at bounding box center [249, 349] width 499 height 49
click at [476, 343] on icon "button" at bounding box center [474, 349] width 15 height 15
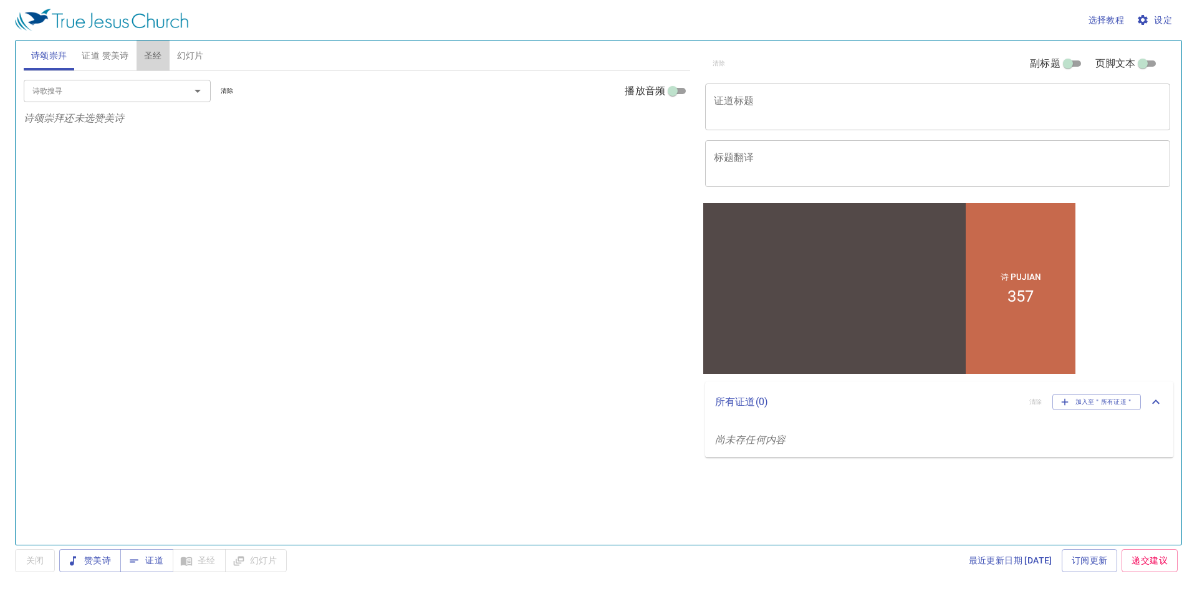
click at [154, 56] on span "圣经" at bounding box center [153, 56] width 18 height 16
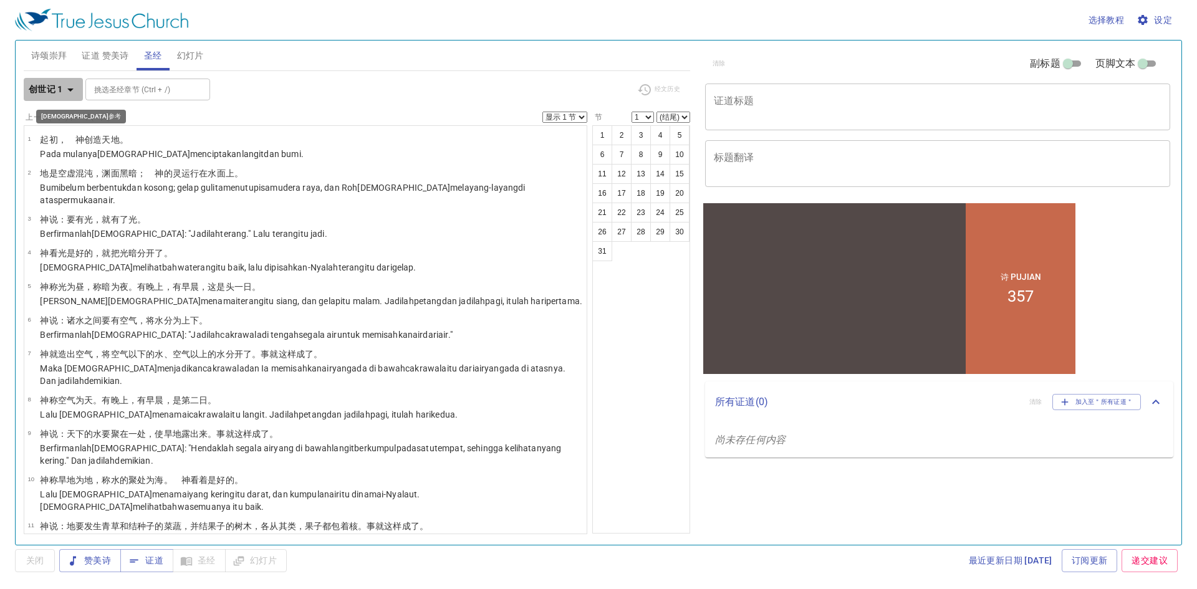
click at [72, 90] on icon "button" at bounding box center [70, 89] width 15 height 15
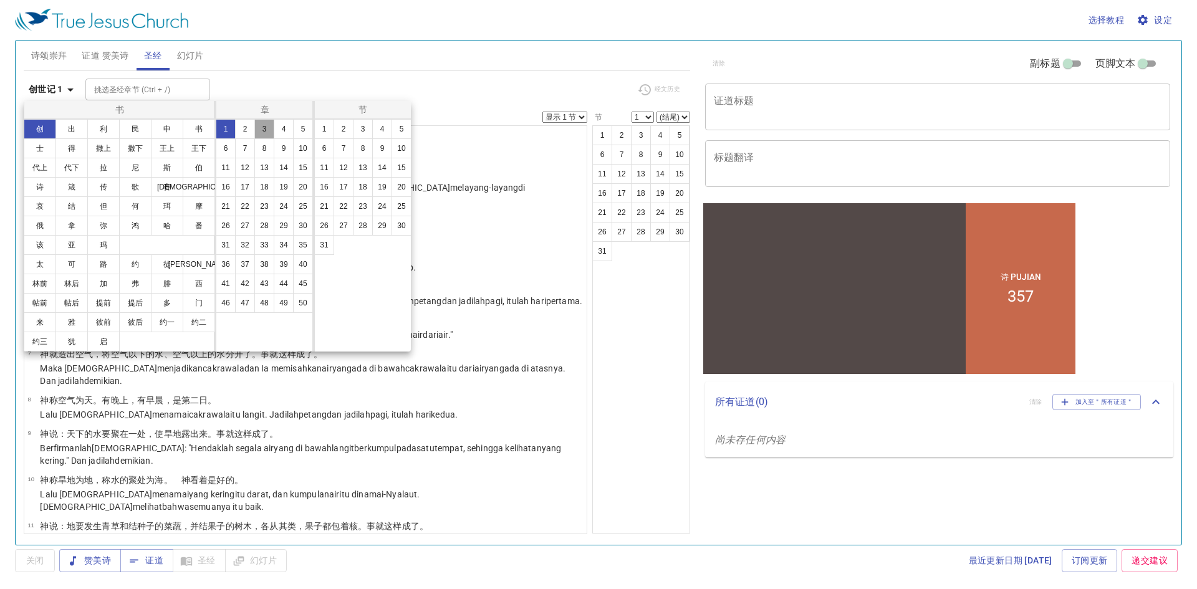
click at [263, 127] on button "3" at bounding box center [264, 129] width 20 height 20
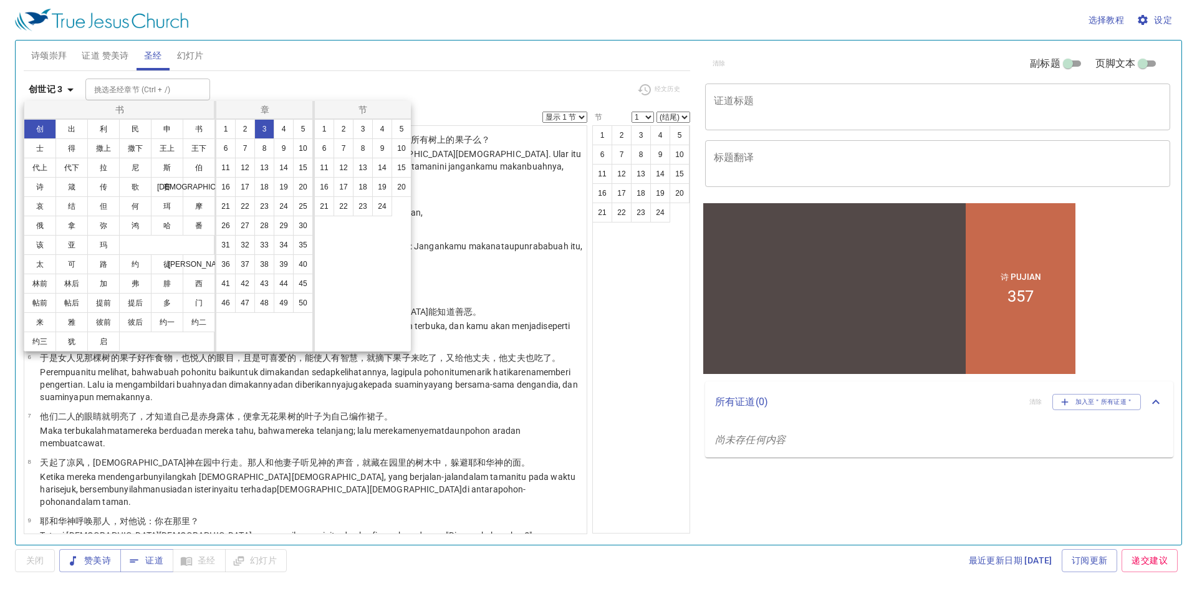
click at [599, 140] on div at bounding box center [598, 294] width 1197 height 589
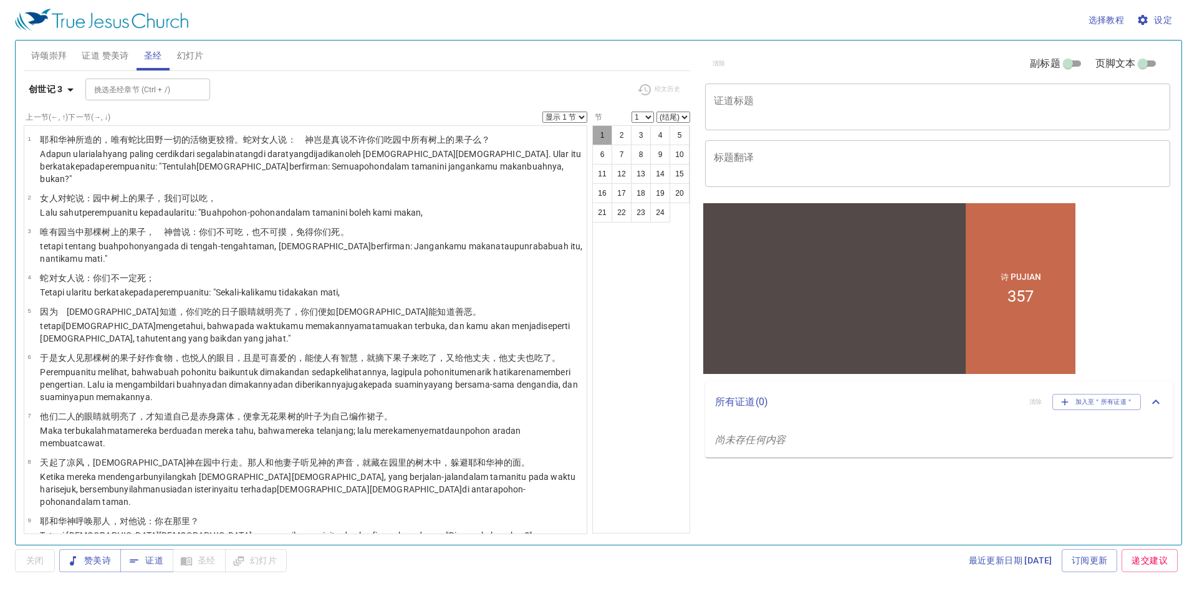
click at [603, 134] on button "1" at bounding box center [602, 135] width 20 height 20
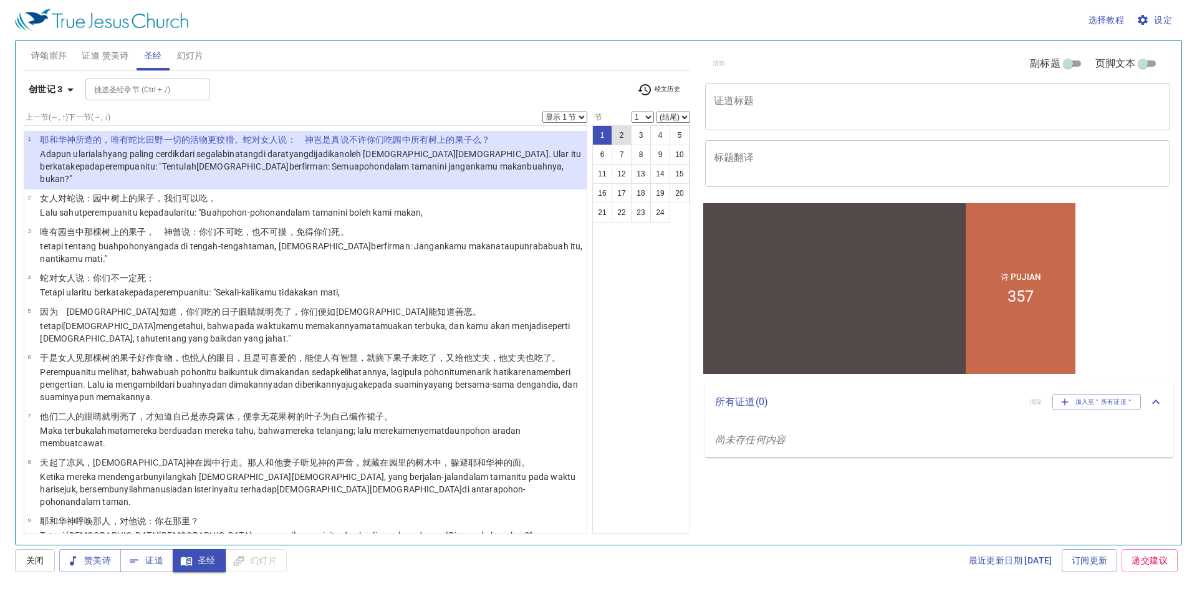
click at [615, 133] on button "2" at bounding box center [622, 135] width 20 height 20
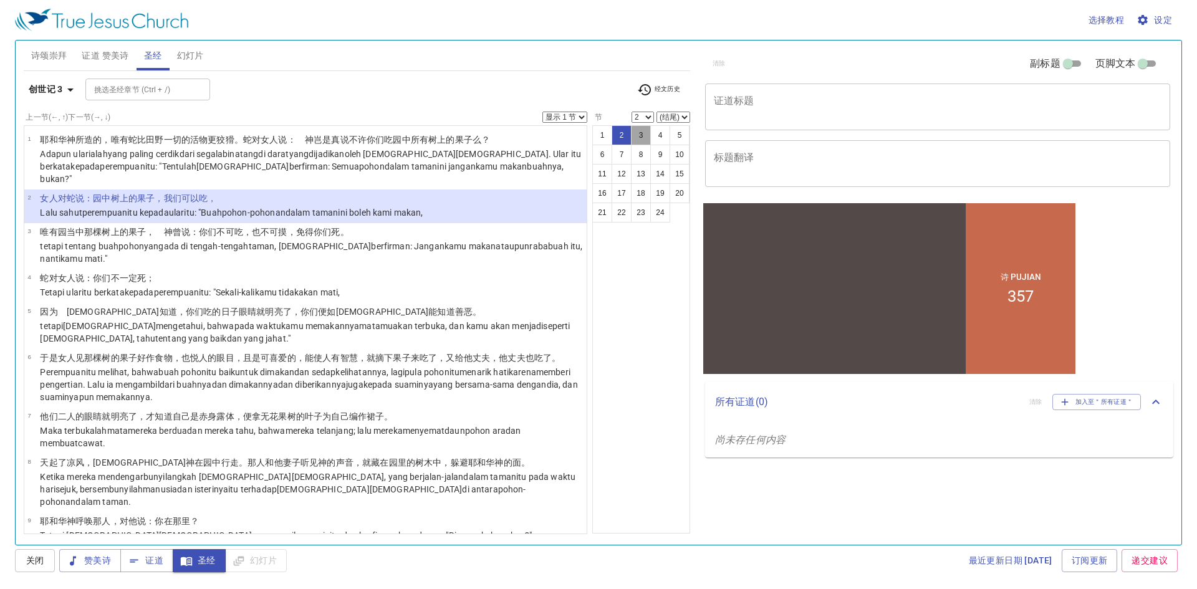
click at [641, 136] on button "3" at bounding box center [641, 135] width 20 height 20
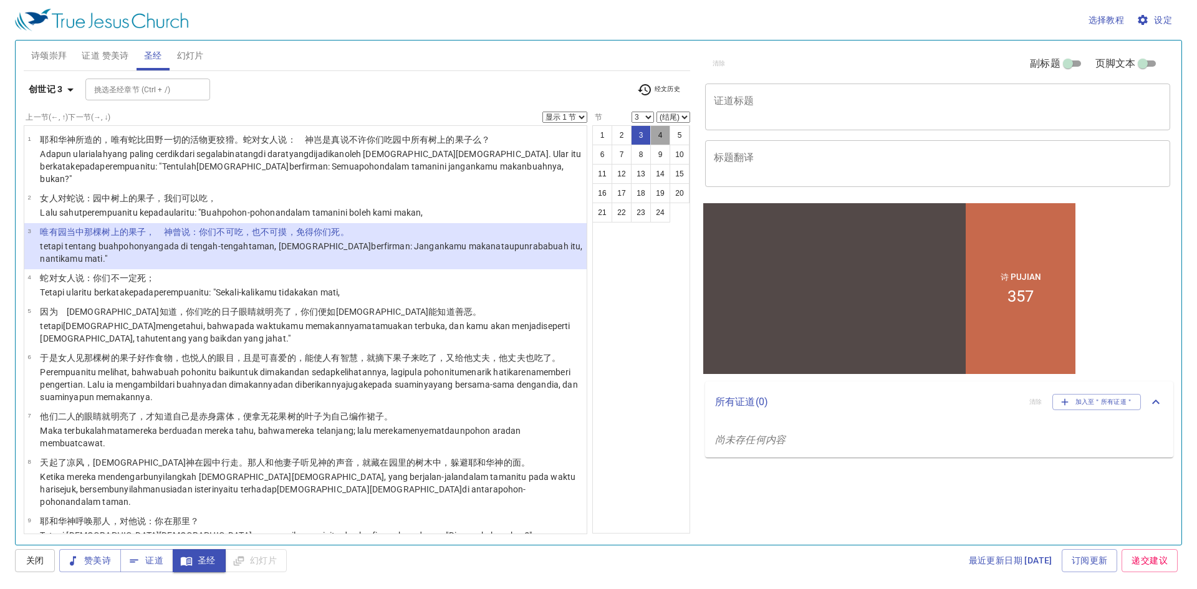
click at [654, 137] on button "4" at bounding box center [660, 135] width 20 height 20
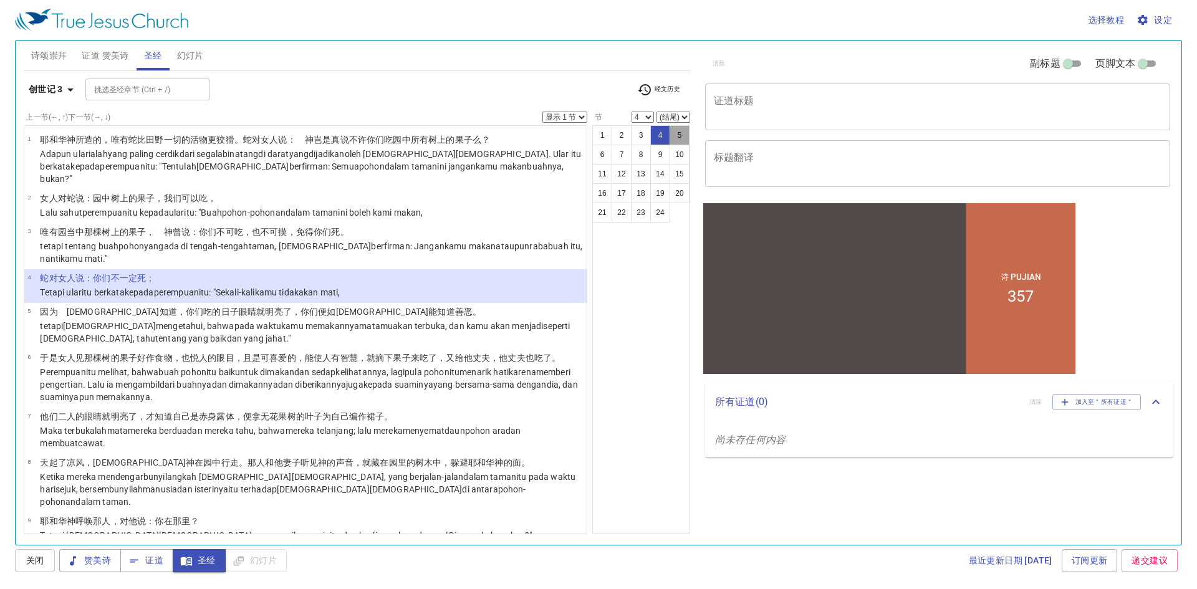
click at [675, 138] on button "5" at bounding box center [680, 135] width 20 height 20
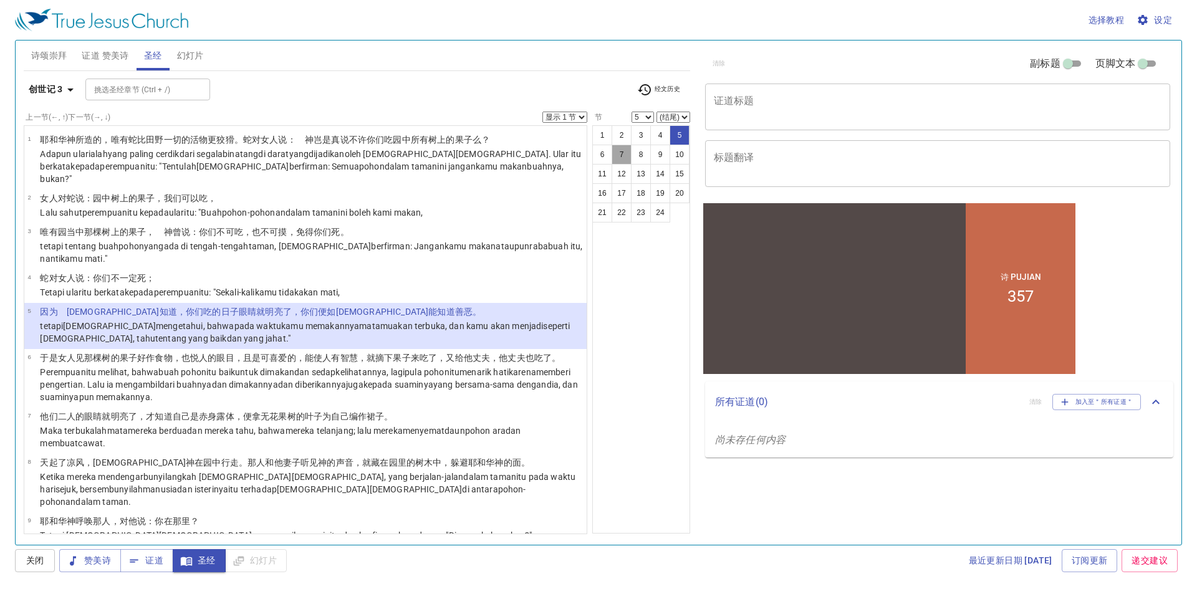
click at [614, 157] on button "7" at bounding box center [622, 155] width 20 height 20
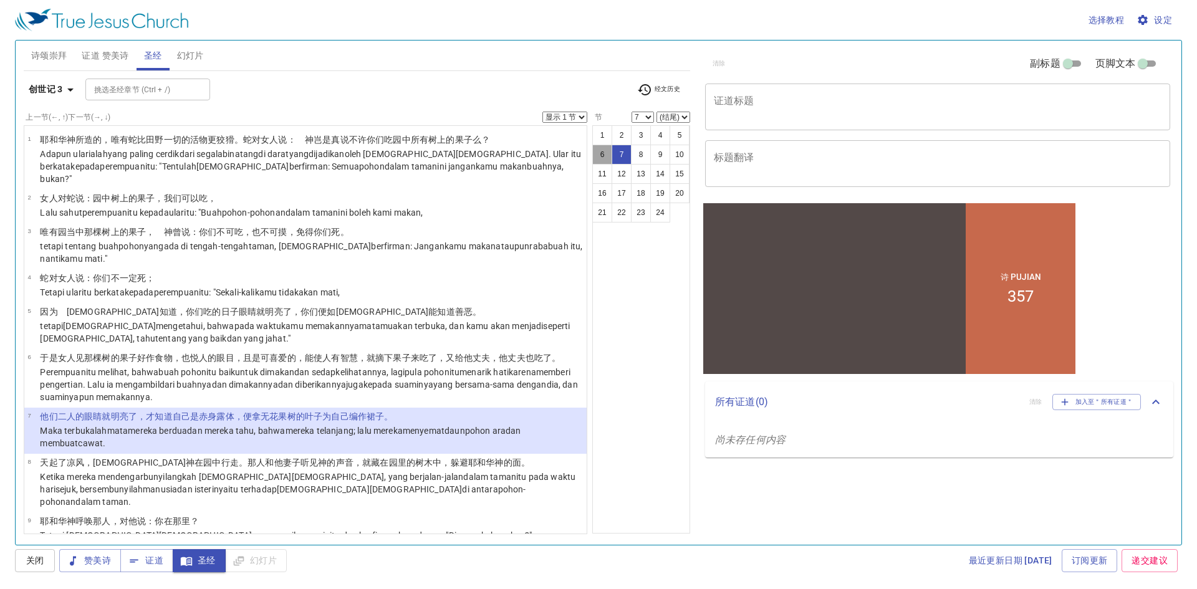
click at [603, 157] on button "6" at bounding box center [602, 155] width 20 height 20
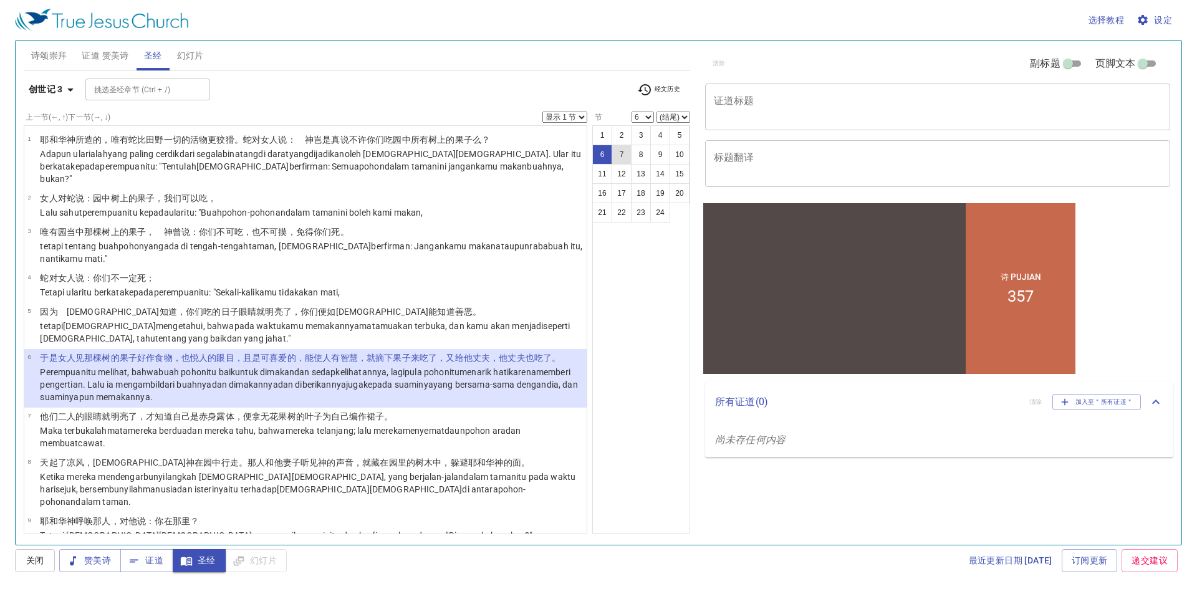
click at [618, 153] on button "7" at bounding box center [622, 155] width 20 height 20
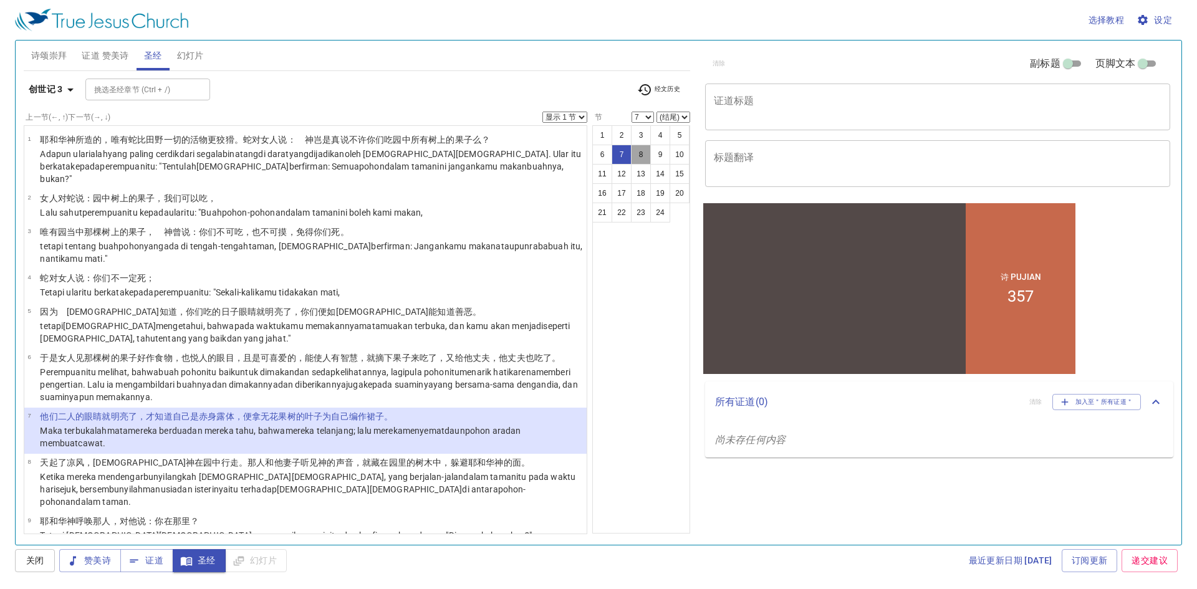
click at [636, 155] on button "8" at bounding box center [641, 155] width 20 height 20
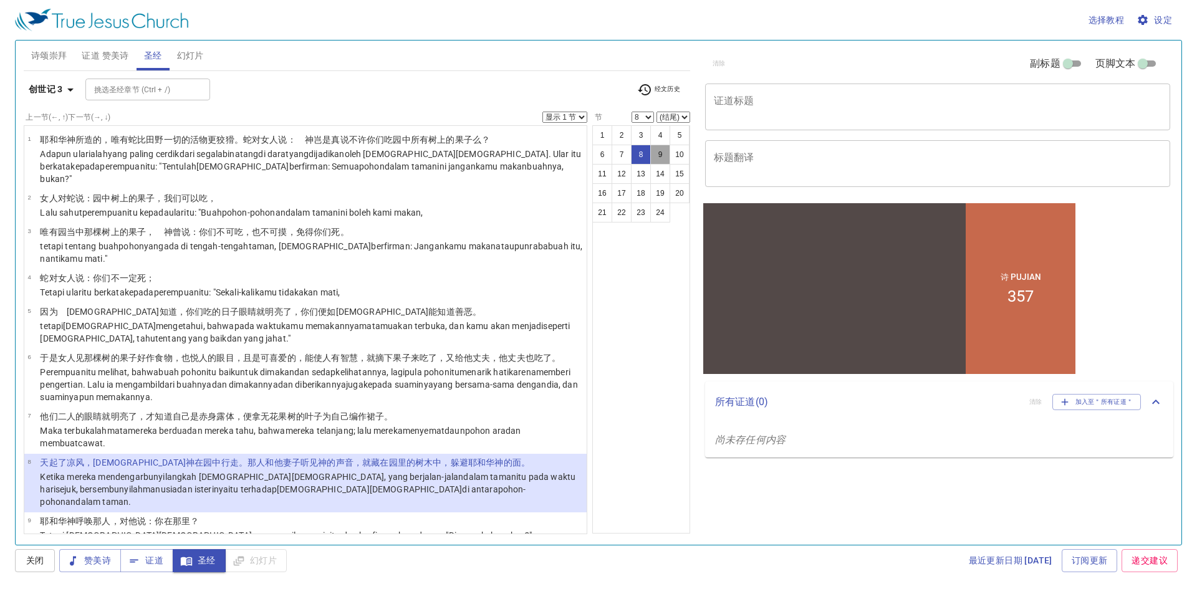
click at [658, 155] on button "9" at bounding box center [660, 155] width 20 height 20
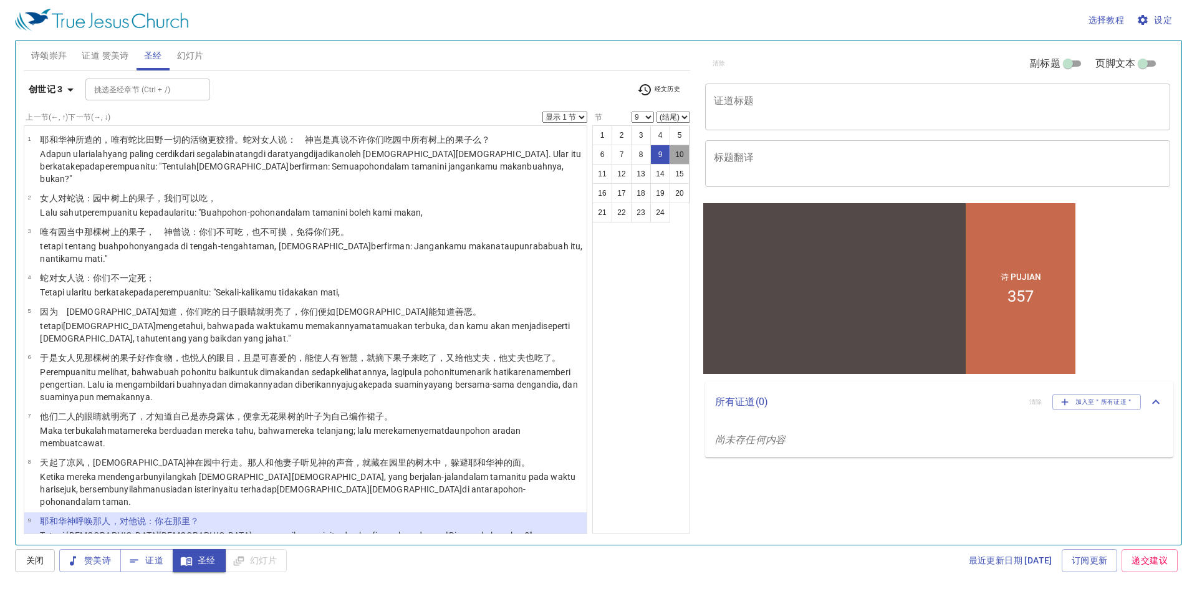
click at [677, 150] on button "10" at bounding box center [680, 155] width 20 height 20
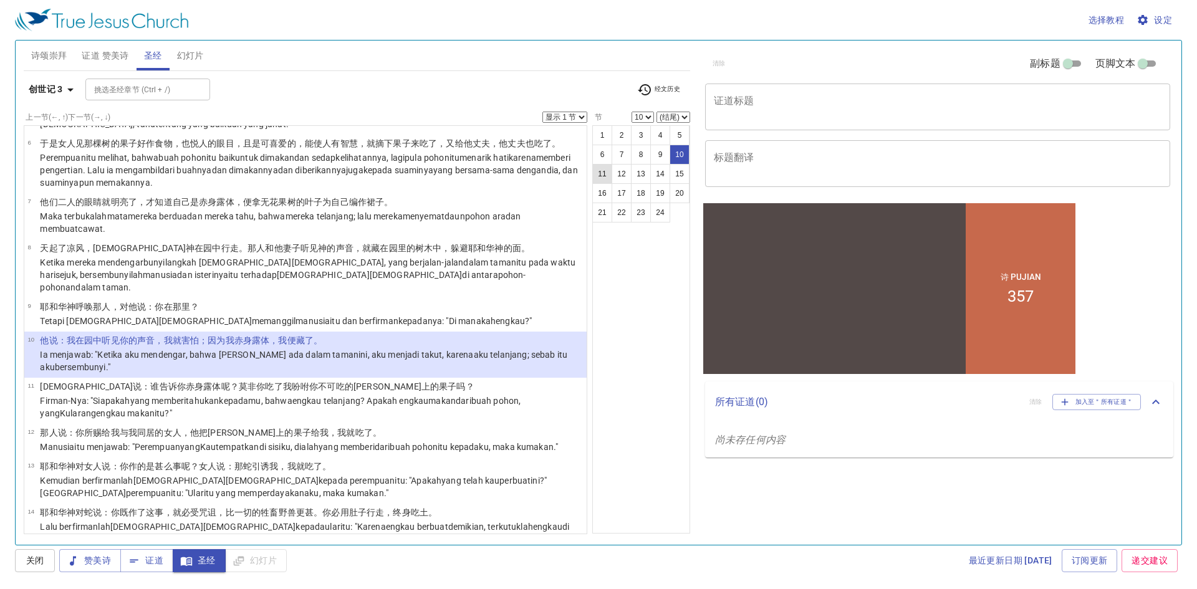
click at [601, 173] on button "11" at bounding box center [602, 174] width 20 height 20
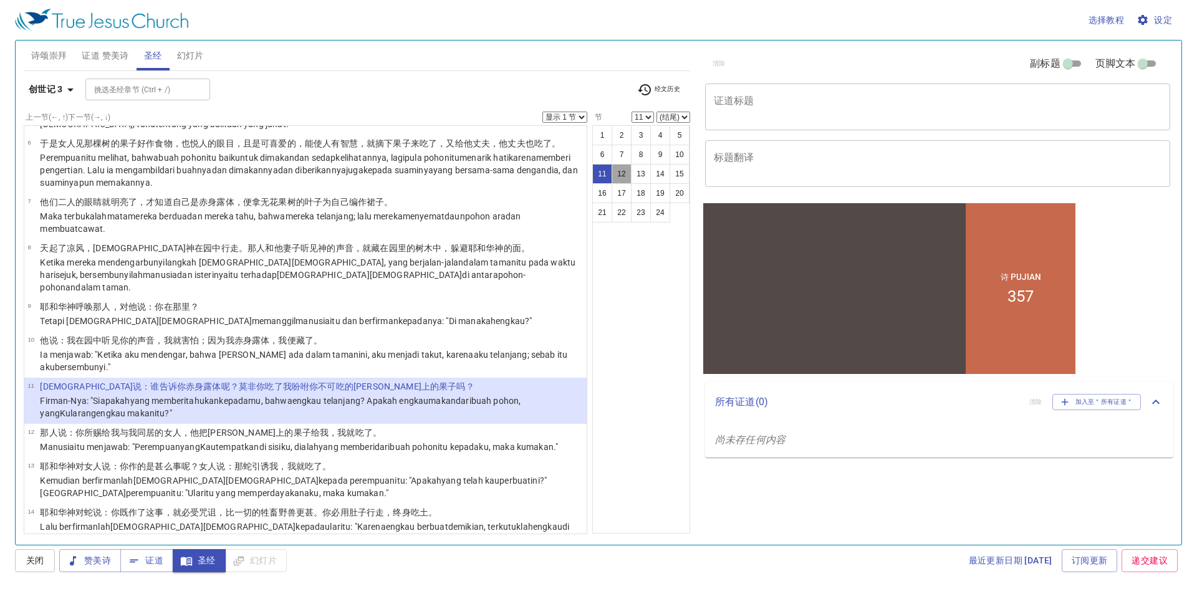
click at [622, 174] on button "12" at bounding box center [622, 174] width 20 height 20
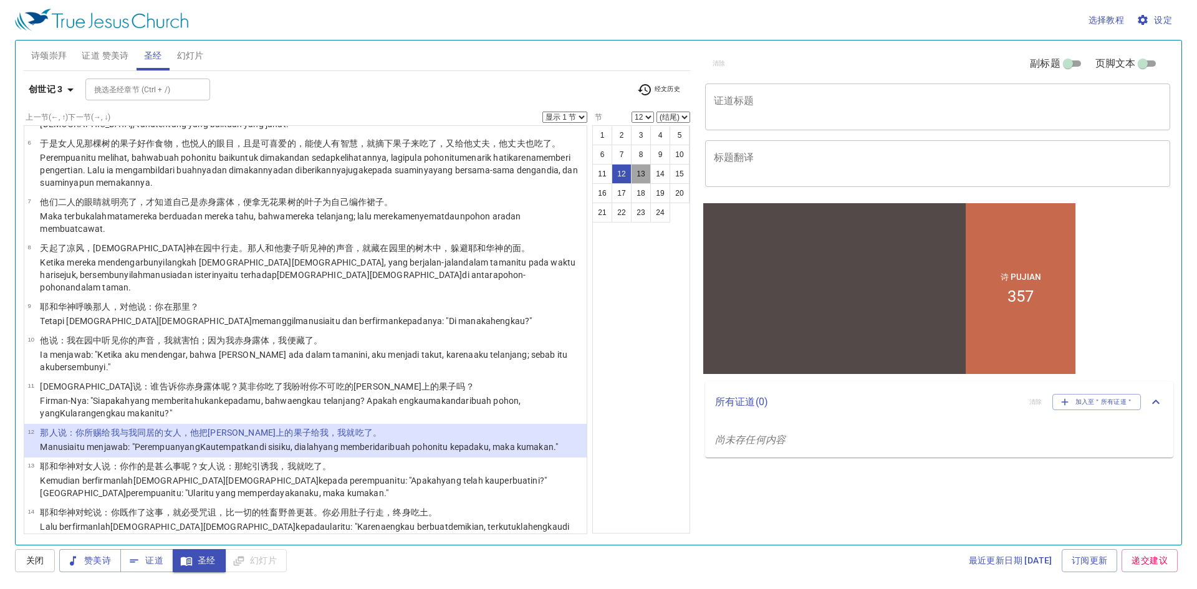
click at [642, 173] on button "13" at bounding box center [641, 174] width 20 height 20
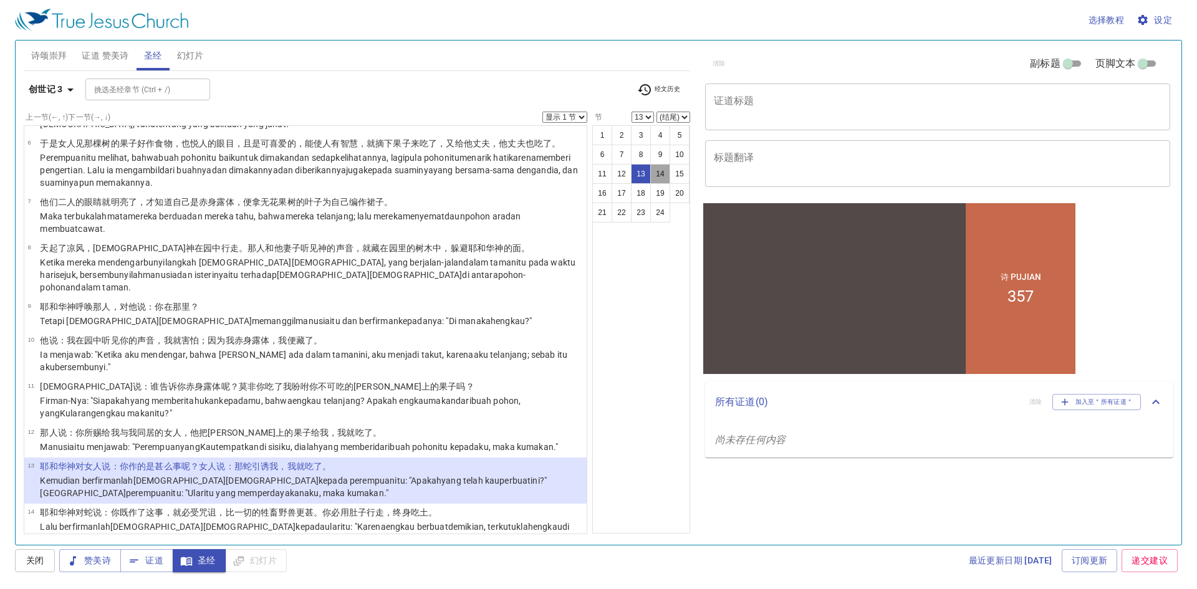
click at [660, 173] on button "14" at bounding box center [660, 174] width 20 height 20
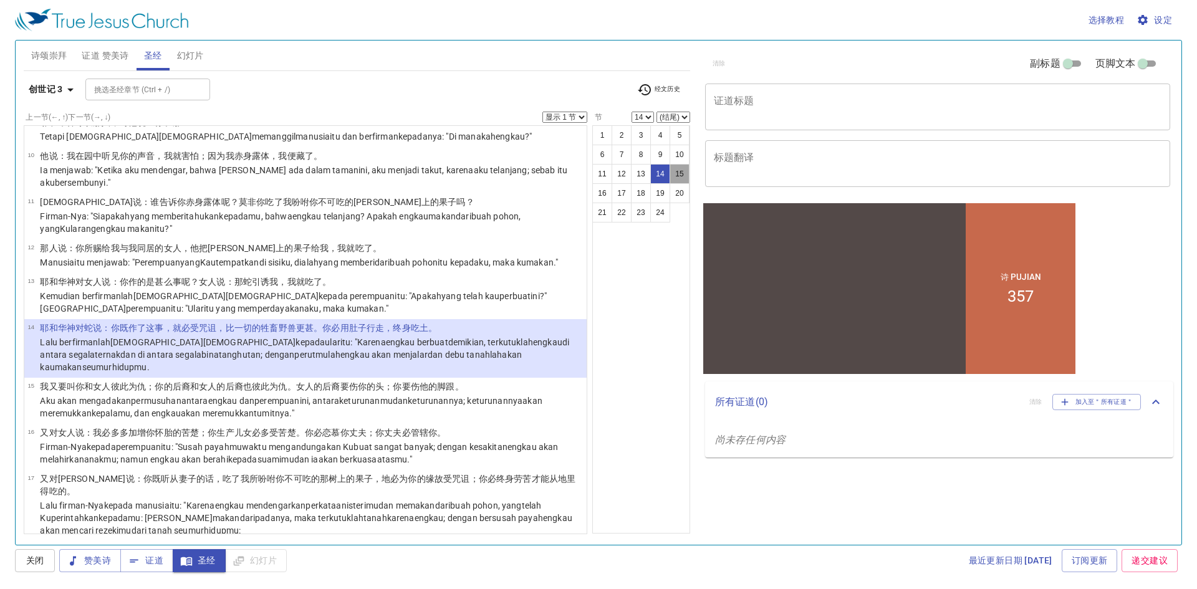
click at [675, 175] on button "15" at bounding box center [680, 174] width 20 height 20
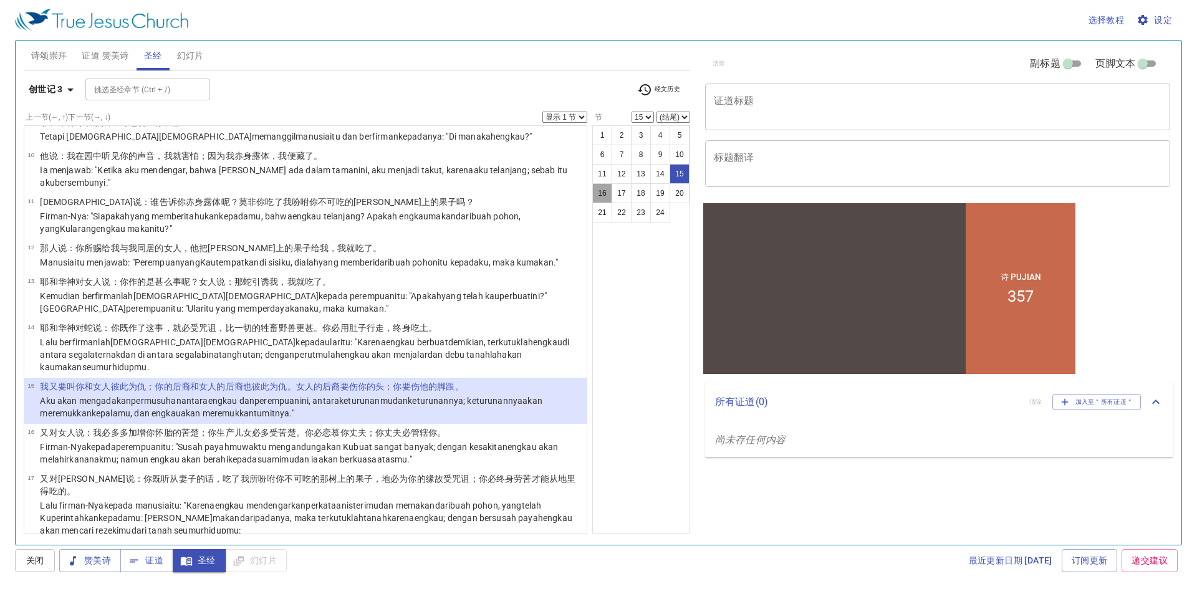
click at [598, 191] on button "16" at bounding box center [602, 193] width 20 height 20
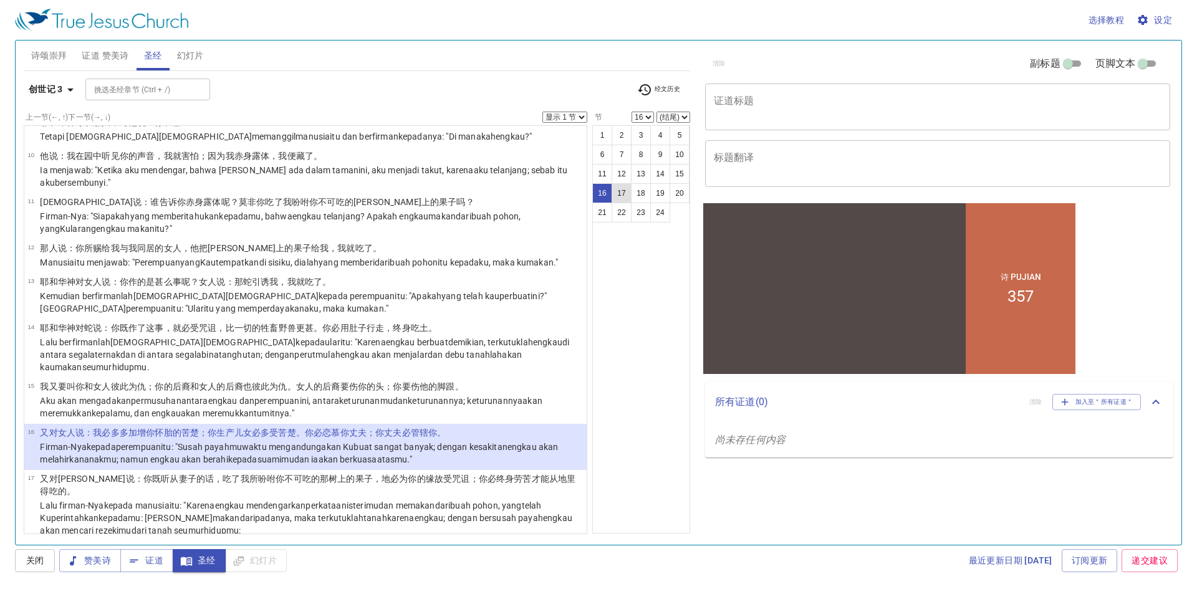
click at [622, 196] on button "17" at bounding box center [622, 193] width 20 height 20
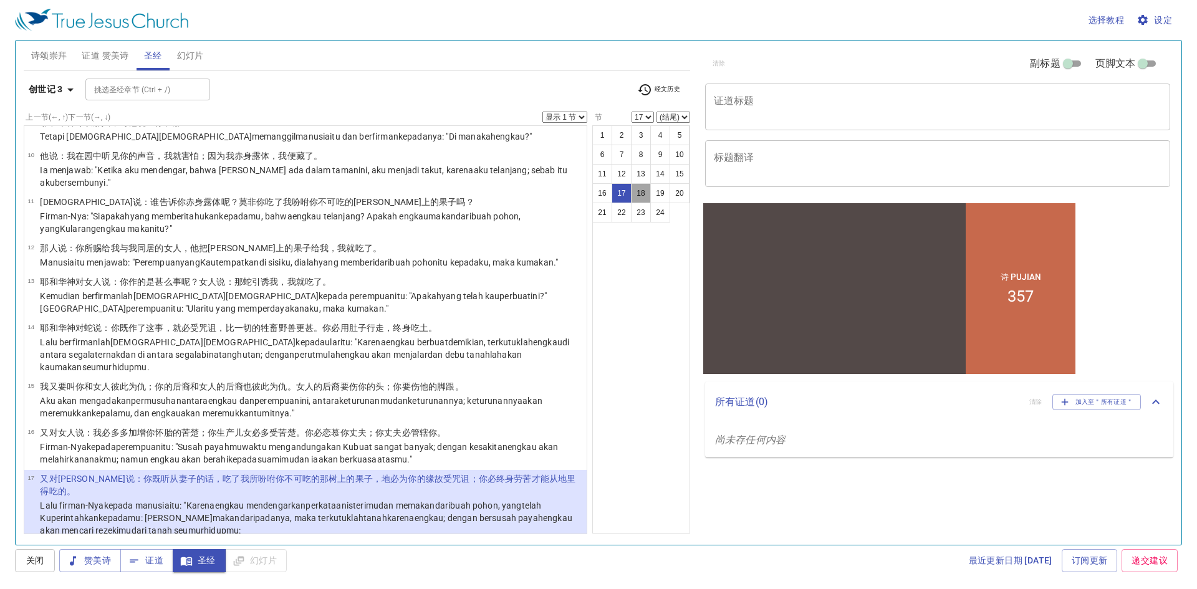
click at [638, 193] on button "18" at bounding box center [641, 193] width 20 height 20
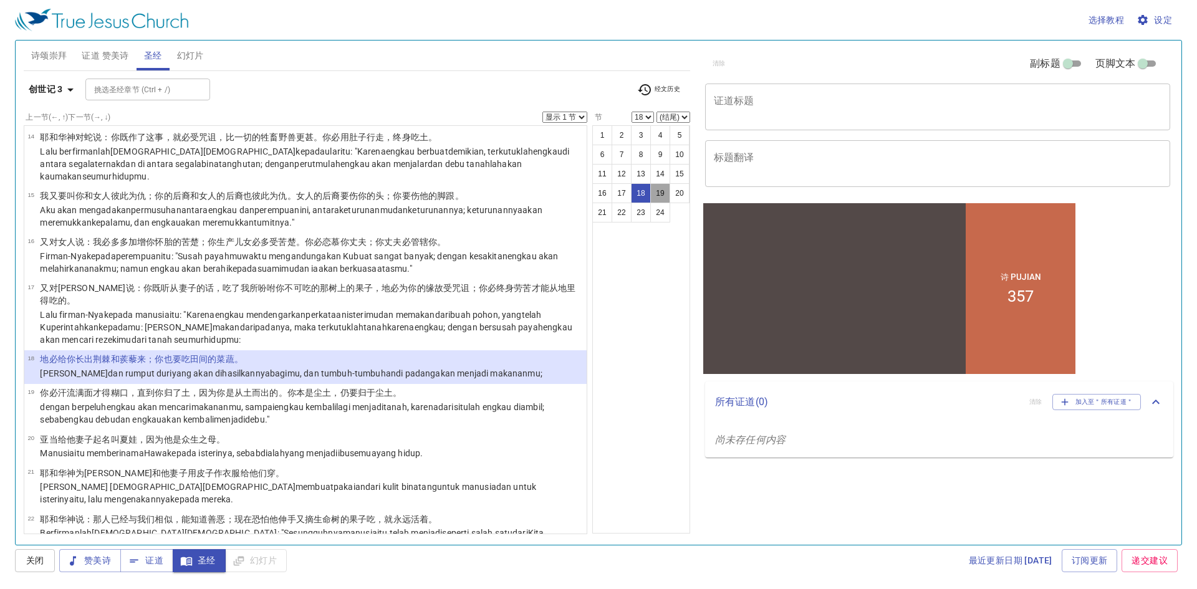
click at [658, 191] on button "19" at bounding box center [660, 193] width 20 height 20
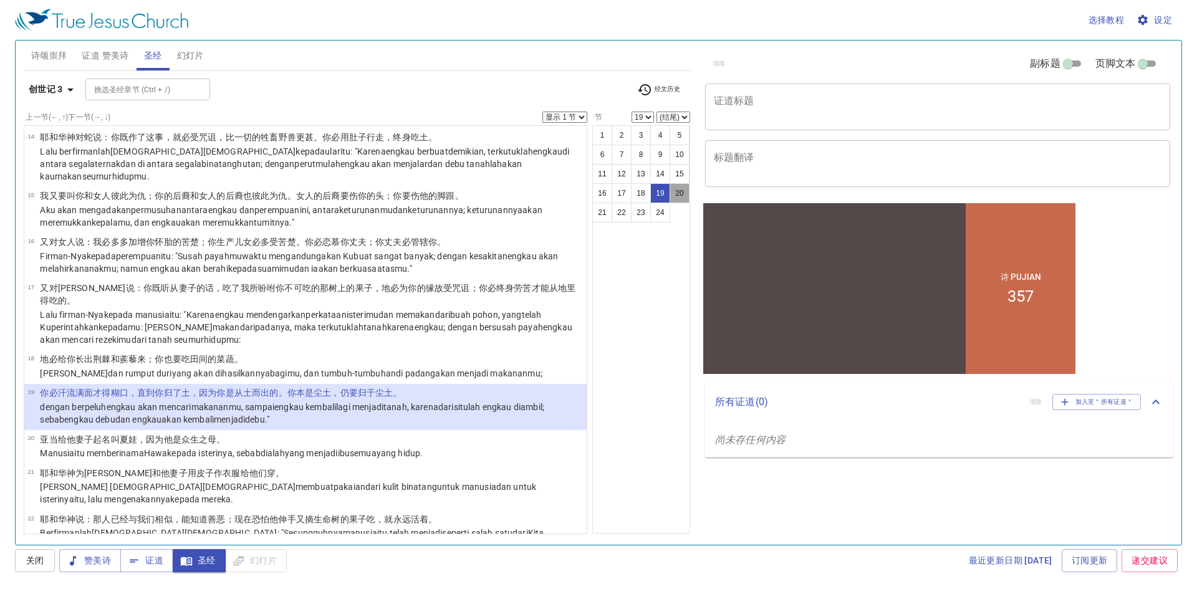
click at [683, 190] on button "20" at bounding box center [680, 193] width 20 height 20
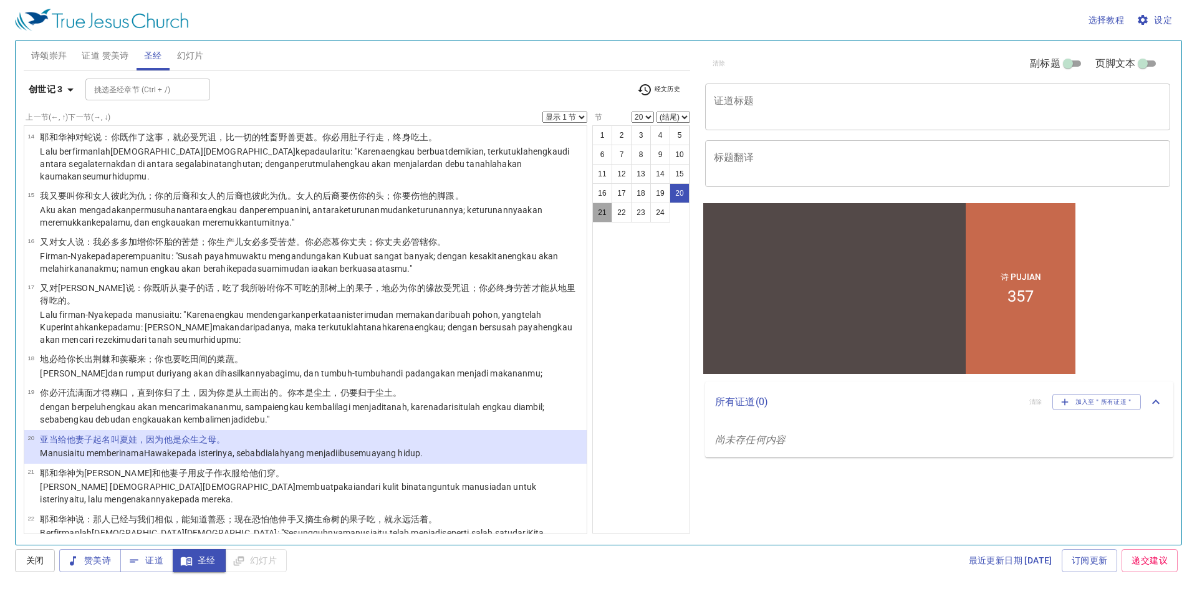
click at [605, 211] on button "21" at bounding box center [602, 213] width 20 height 20
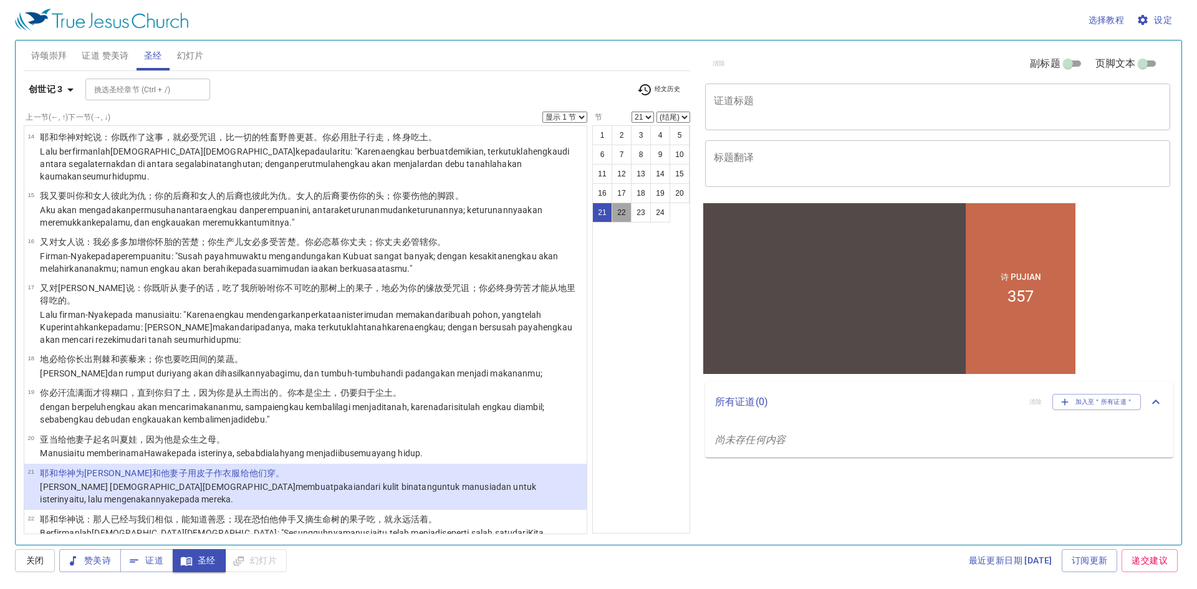
click at [623, 211] on button "22" at bounding box center [622, 213] width 20 height 20
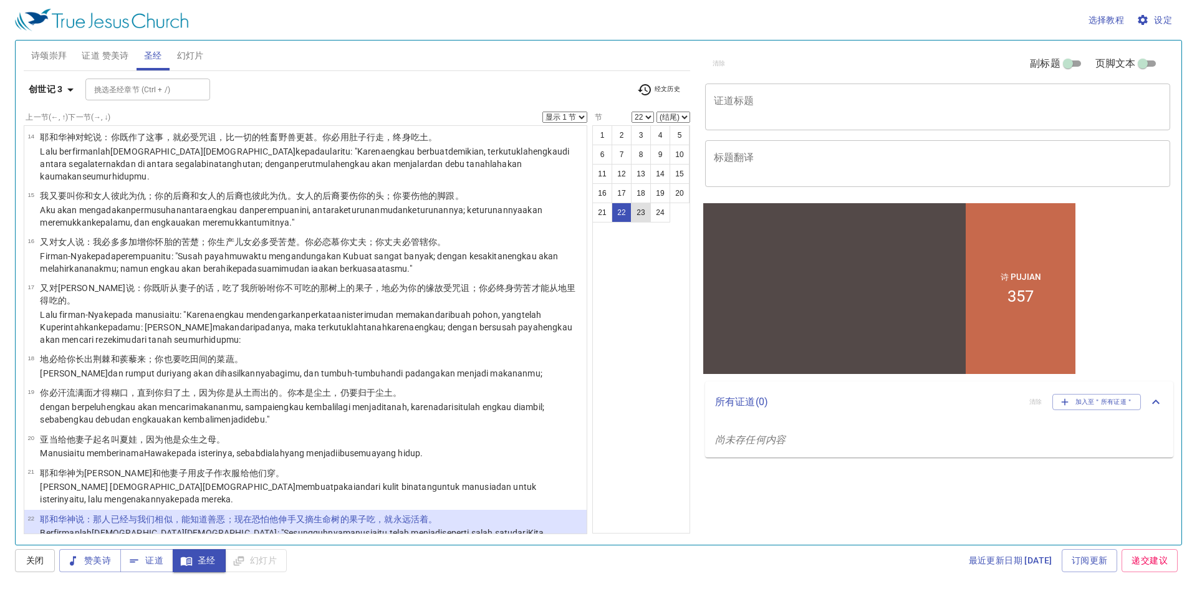
click at [638, 215] on button "23" at bounding box center [641, 213] width 20 height 20
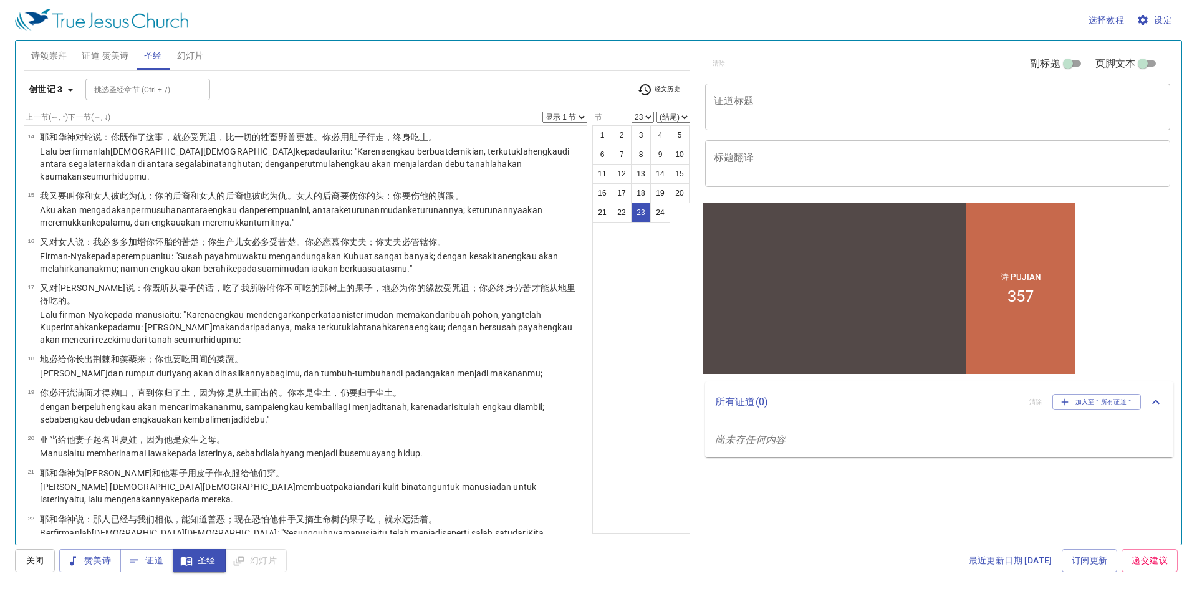
scroll to position [660, 0]
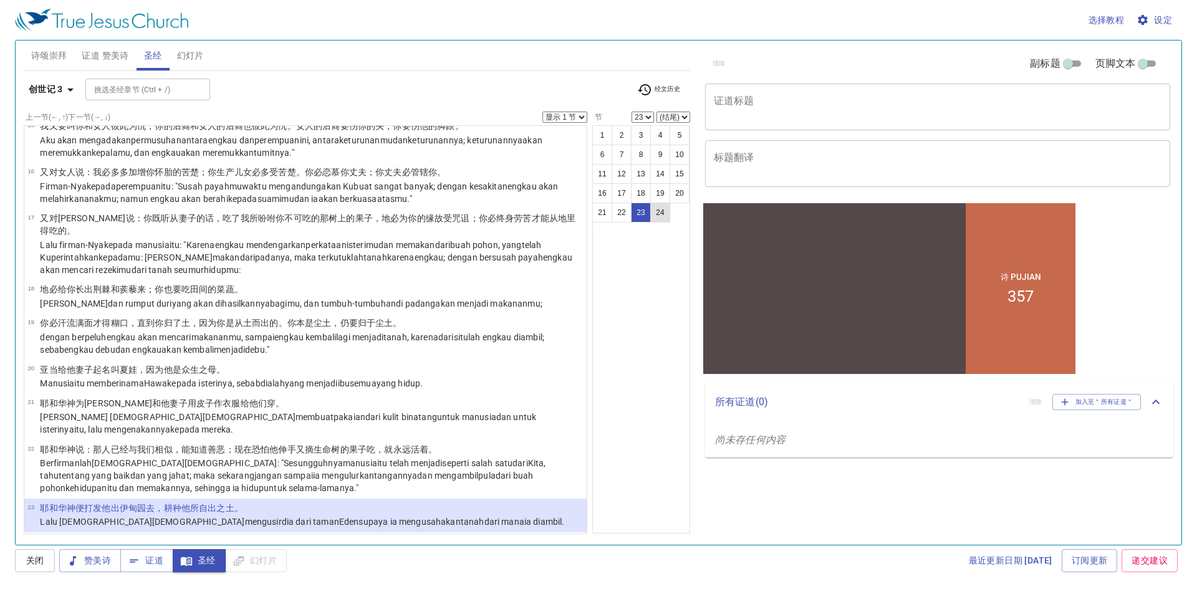
click at [660, 219] on button "24" at bounding box center [660, 213] width 20 height 20
select select "24"
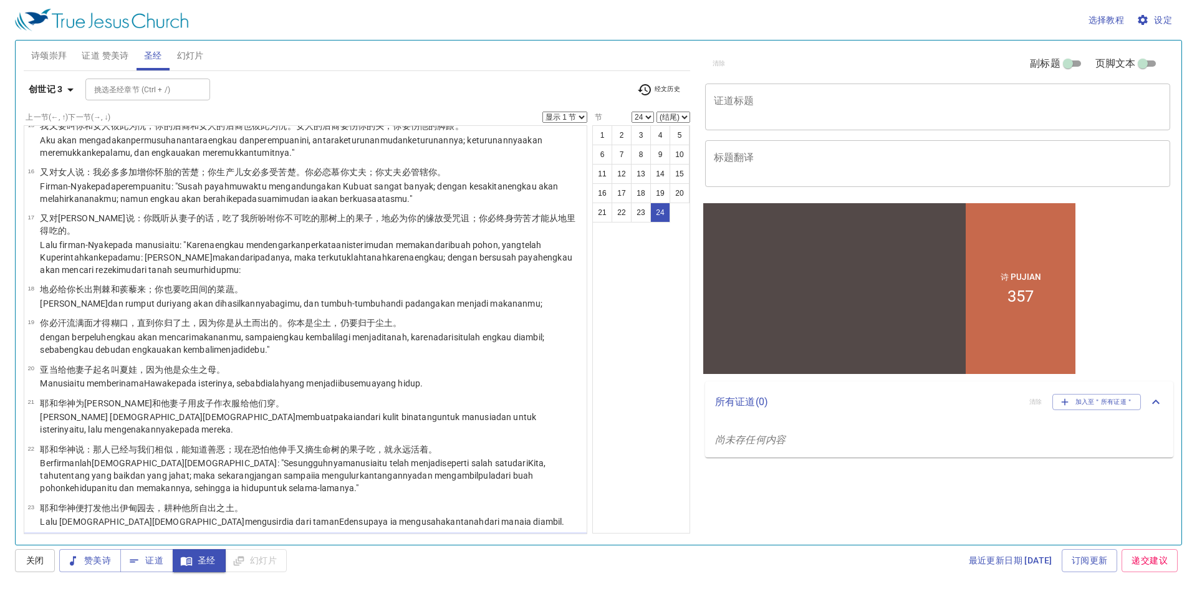
click at [50, 57] on span "诗颂崇拜" at bounding box center [49, 56] width 36 height 16
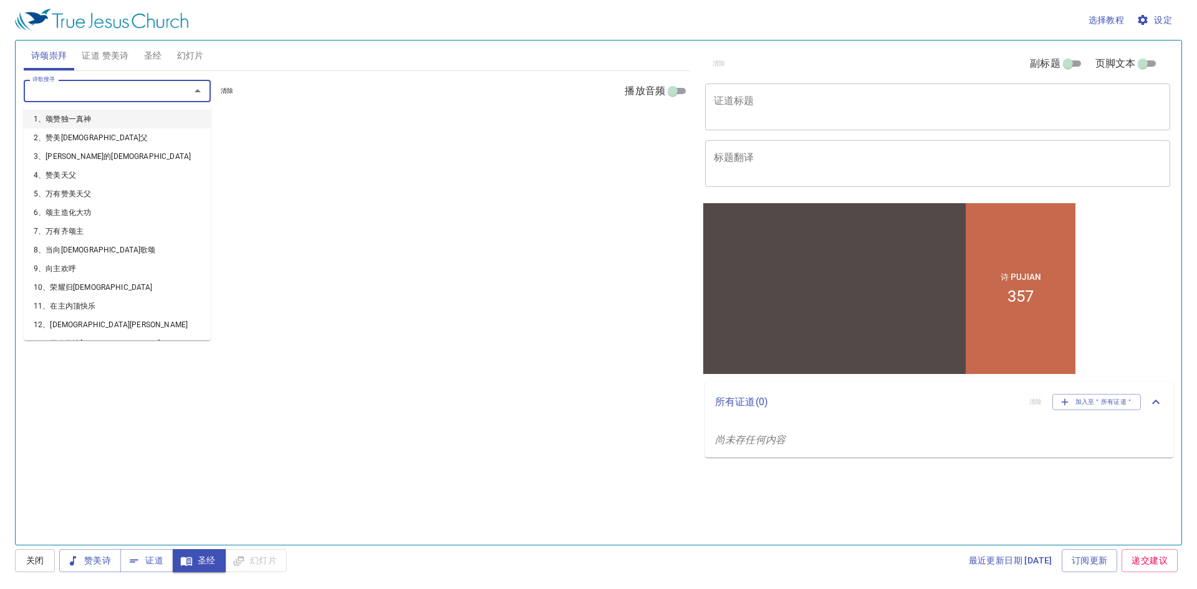
click at [73, 90] on input "诗歌搜寻" at bounding box center [98, 91] width 143 height 14
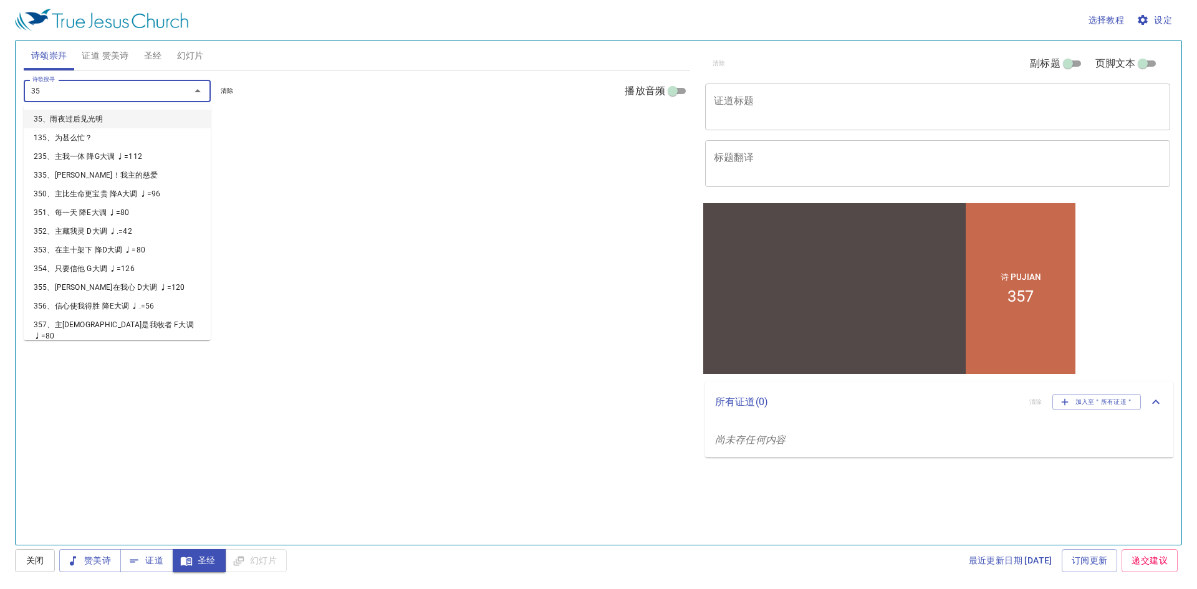
type input "352"
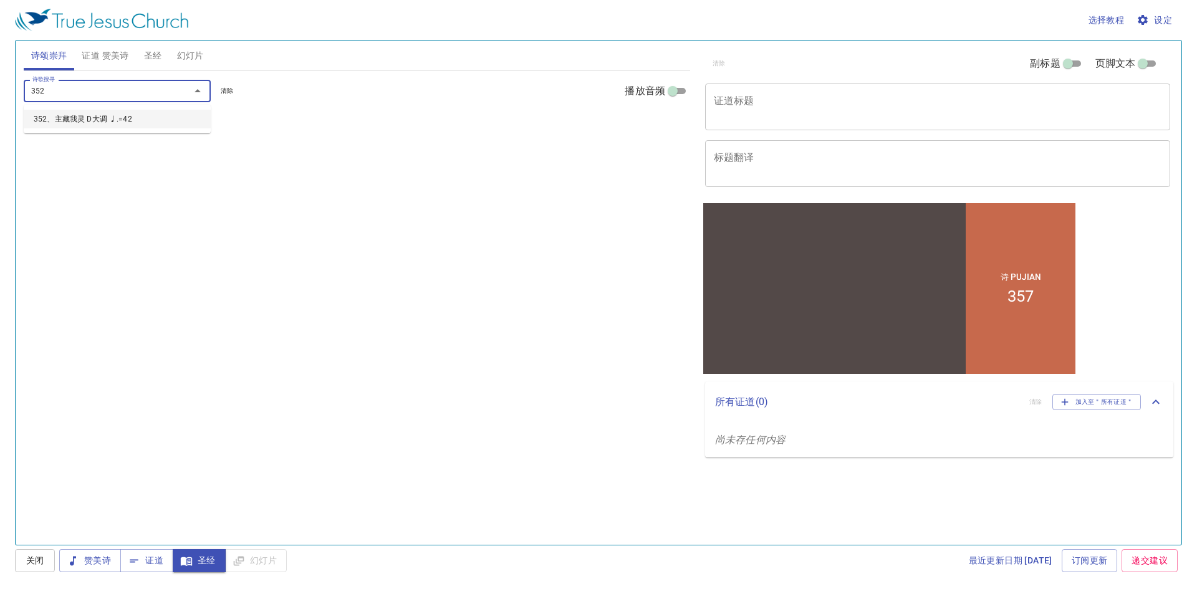
click at [110, 123] on li "352、主藏我灵 D大调 ♩.=42" at bounding box center [117, 119] width 187 height 19
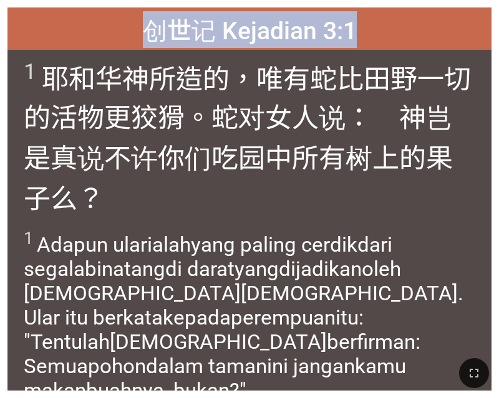
drag, startPoint x: 421, startPoint y: 24, endPoint x: 341, endPoint y: -537, distance: 566.7
click at [341, 0] on html "诗 Pujian 357 诗颂崇拜 诗颂崇拜 Pujian Awal Pujian Awal 创世记 Kejadian 3:1 创世记 Kejadian 3:…" at bounding box center [249, 2] width 499 height 5
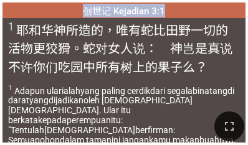
drag, startPoint x: 229, startPoint y: 122, endPoint x: 479, endPoint y: 163, distance: 253.3
click at [229, 122] on icon "button" at bounding box center [229, 126] width 15 height 15
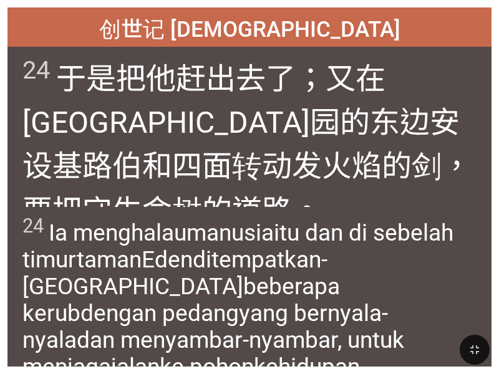
click at [439, 278] on span "24 Ia menghalau manusia itu [PERSON_NAME] di sebelah timur taman Eden ditempatk…" at bounding box center [249, 297] width 454 height 166
click at [473, 343] on icon "button" at bounding box center [474, 349] width 15 height 15
